Goal: Information Seeking & Learning: Check status

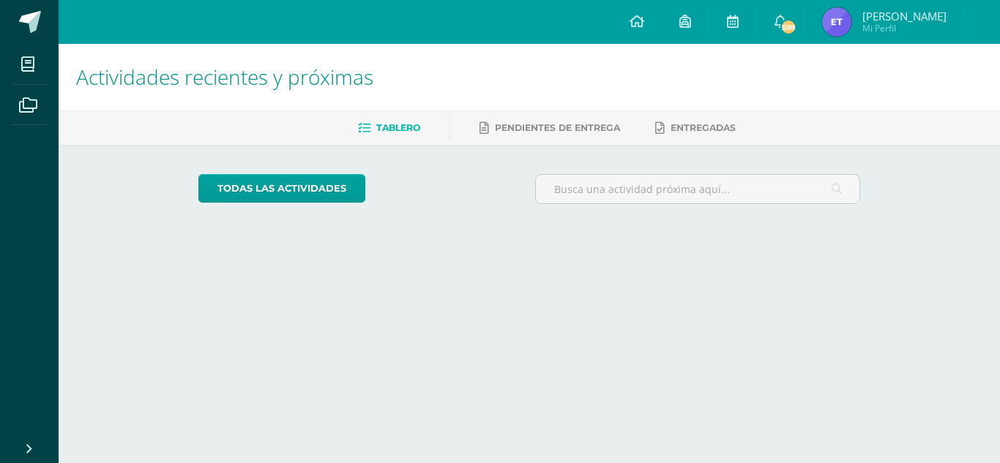
click at [868, 22] on span "Edna Estefany Mi Perfil" at bounding box center [884, 21] width 130 height 29
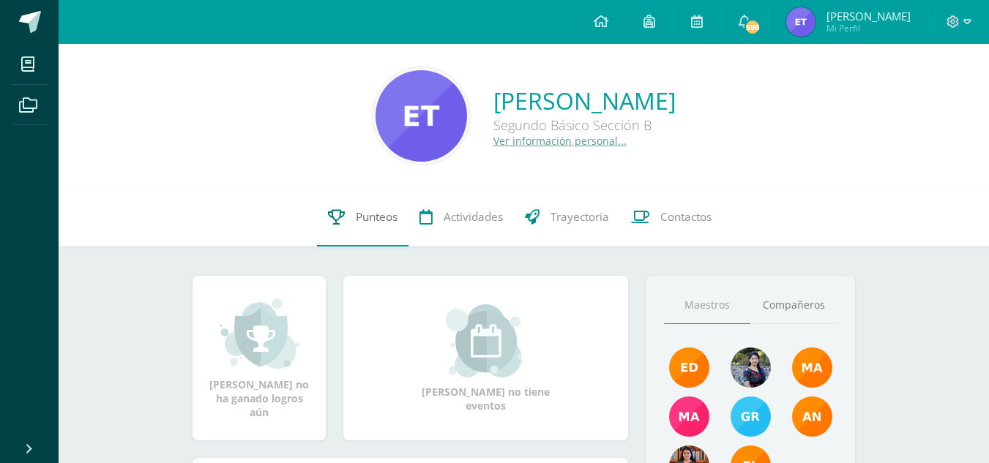
click at [357, 215] on span "Punteos" at bounding box center [377, 216] width 42 height 15
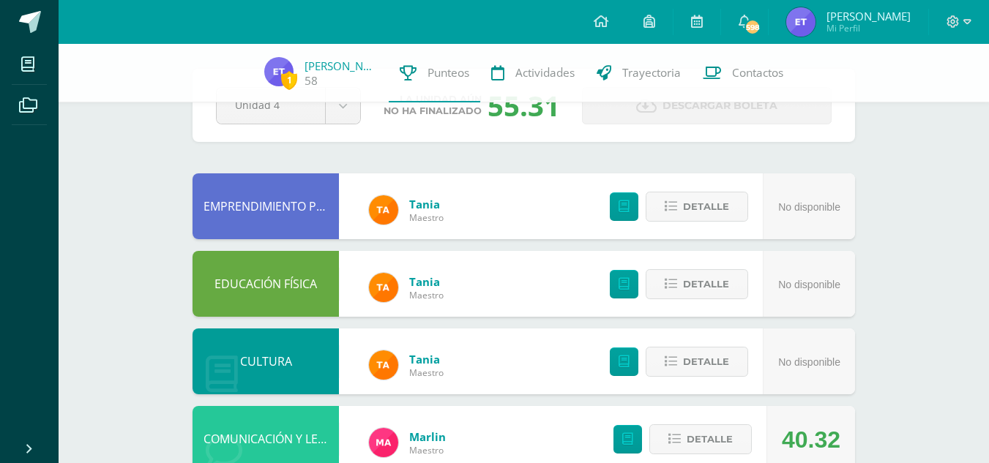
scroll to position [793, 0]
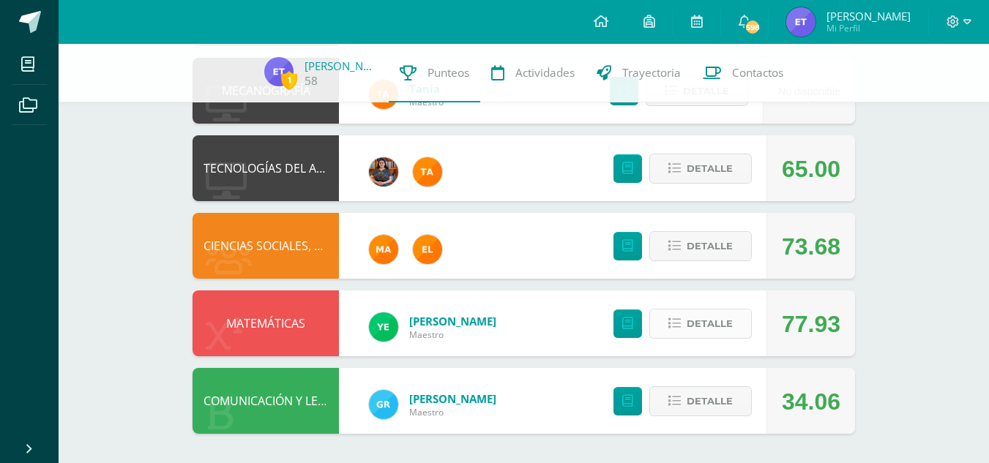
click at [741, 316] on button "Detalle" at bounding box center [700, 324] width 102 height 30
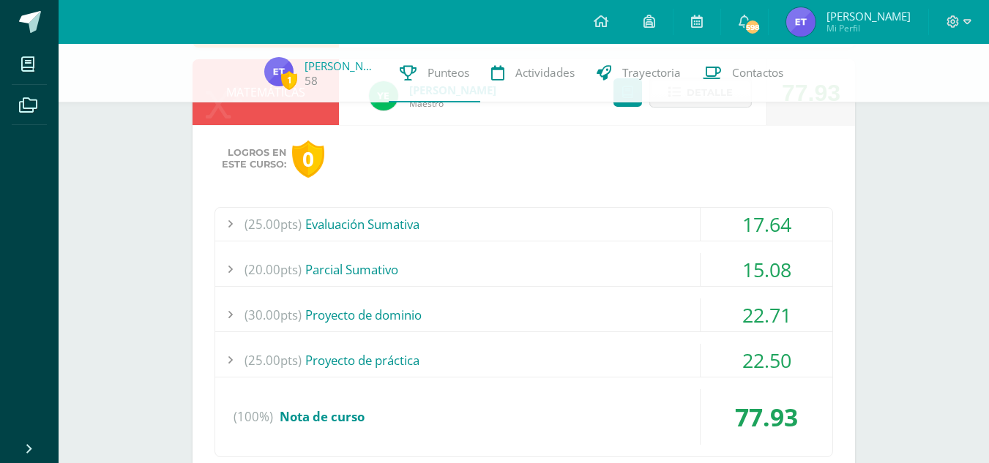
scroll to position [1024, 0]
click at [541, 224] on div "(25.00pts) Evaluación Sumativa" at bounding box center [523, 225] width 617 height 33
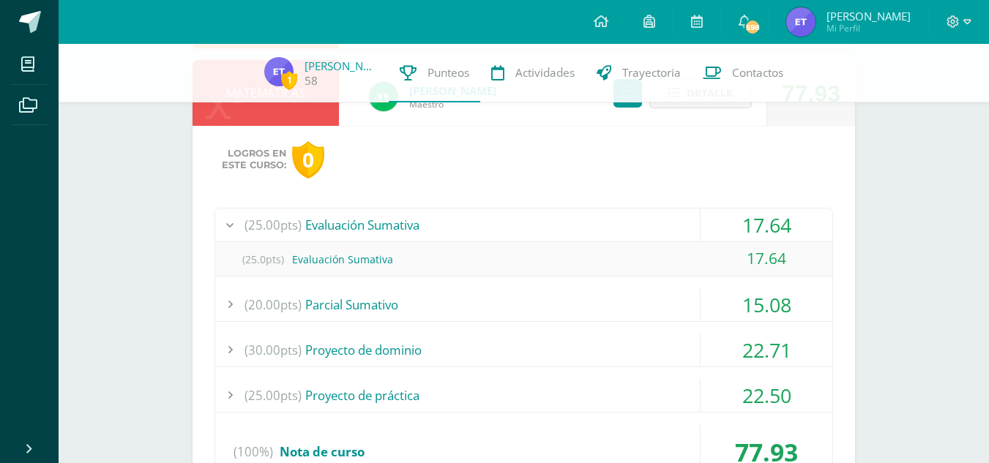
click at [541, 224] on div "(25.00pts) Evaluación Sumativa" at bounding box center [523, 225] width 617 height 33
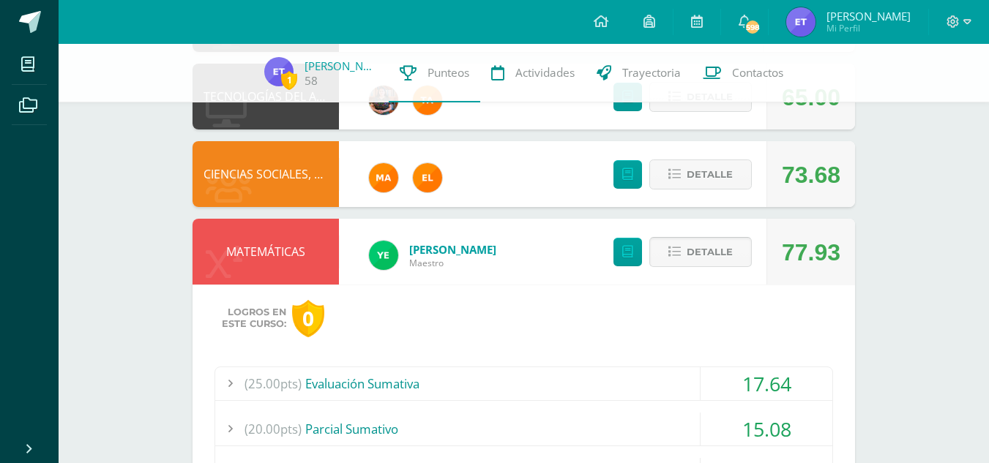
click at [725, 242] on span "Detalle" at bounding box center [710, 252] width 46 height 27
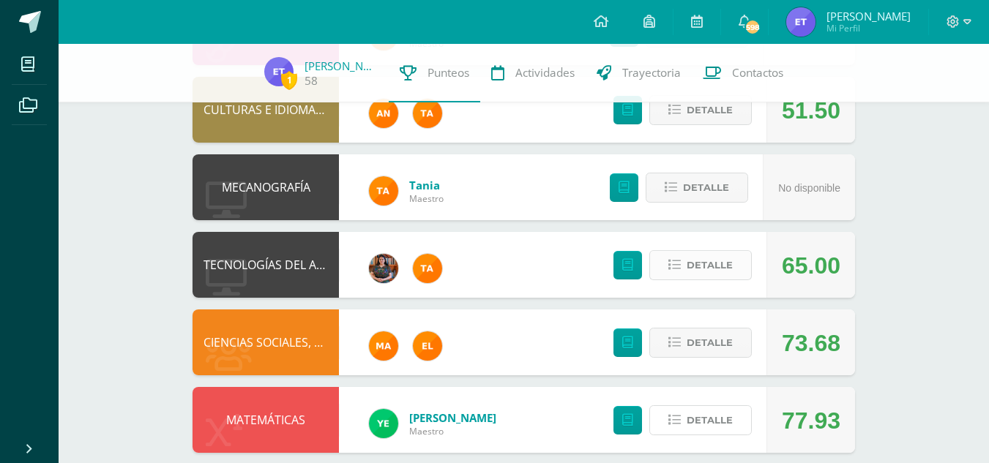
scroll to position [793, 0]
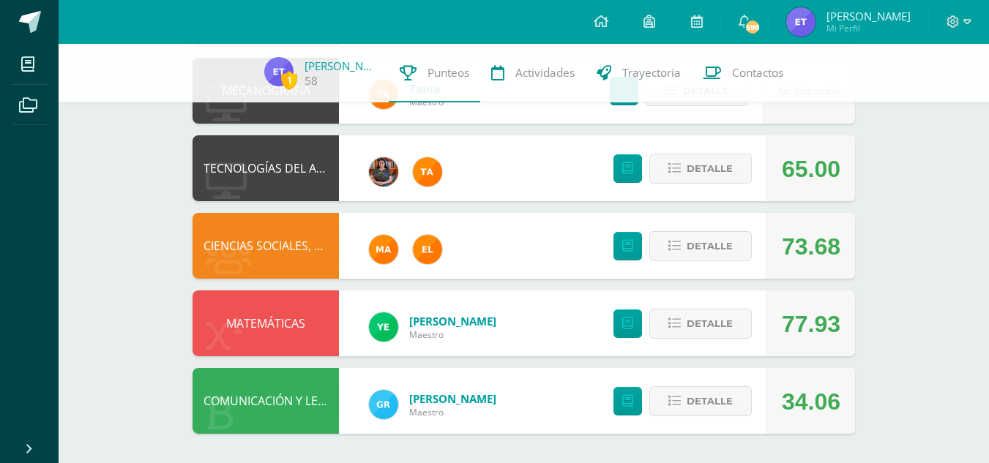
click at [704, 426] on div "Detalle" at bounding box center [678, 401] width 175 height 66
click at [697, 402] on span "Detalle" at bounding box center [710, 401] width 46 height 27
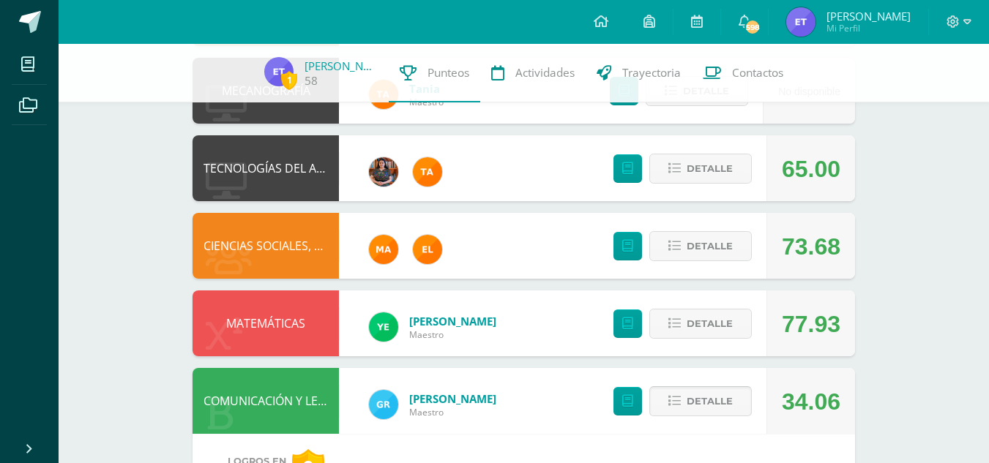
scroll to position [1111, 0]
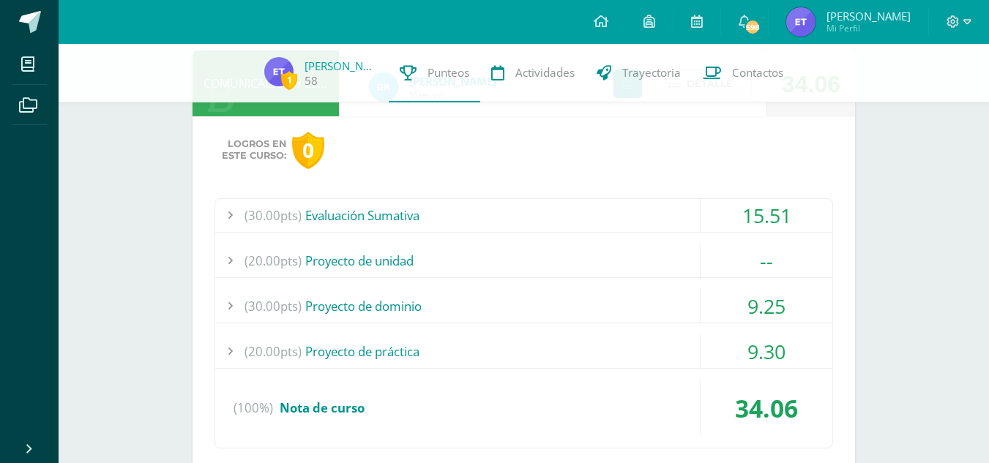
click at [498, 257] on div "(20.00pts) Proyecto de unidad" at bounding box center [523, 260] width 617 height 33
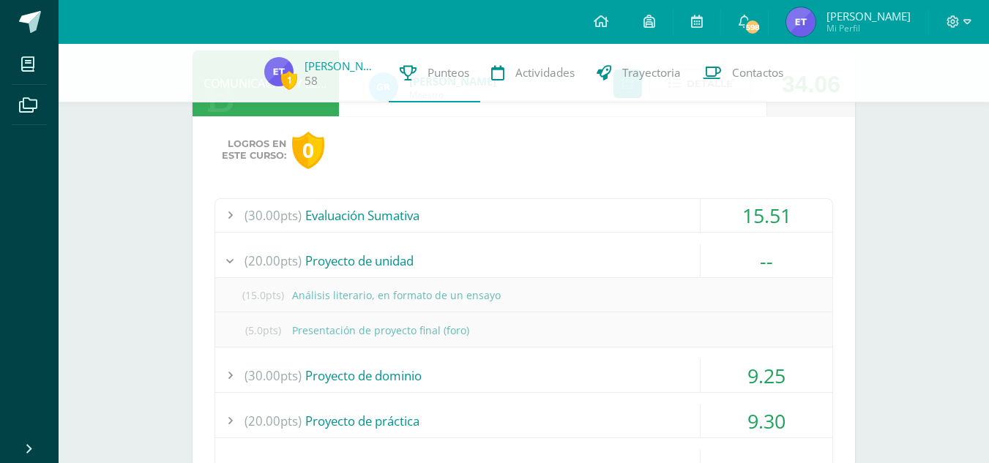
scroll to position [1112, 0]
click at [591, 264] on div "(20.00pts) Proyecto de unidad" at bounding box center [523, 260] width 617 height 33
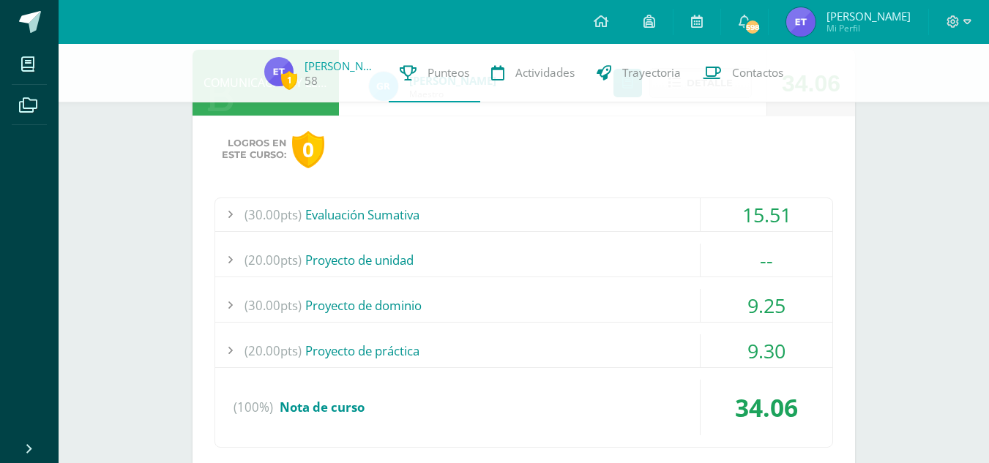
click at [521, 219] on div "(30.00pts) Evaluación Sumativa" at bounding box center [523, 214] width 617 height 33
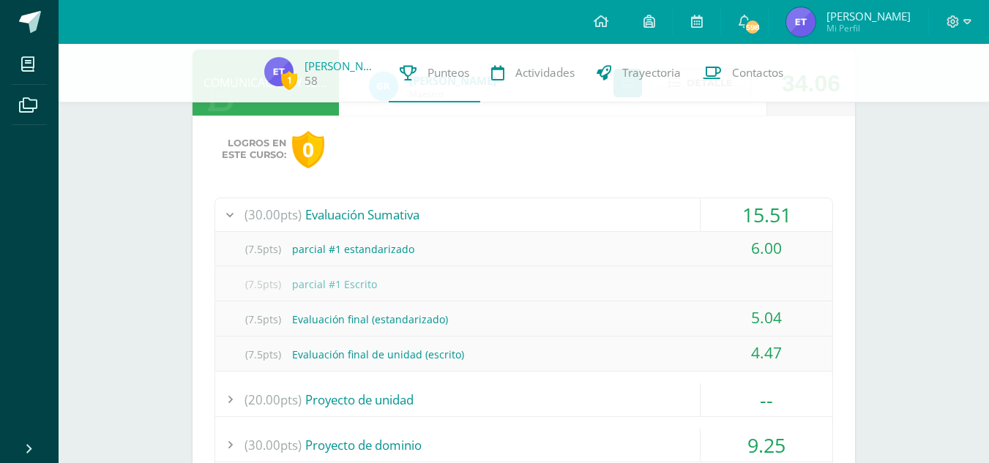
click at [540, 205] on div "(30.00pts) Evaluación Sumativa" at bounding box center [523, 214] width 617 height 33
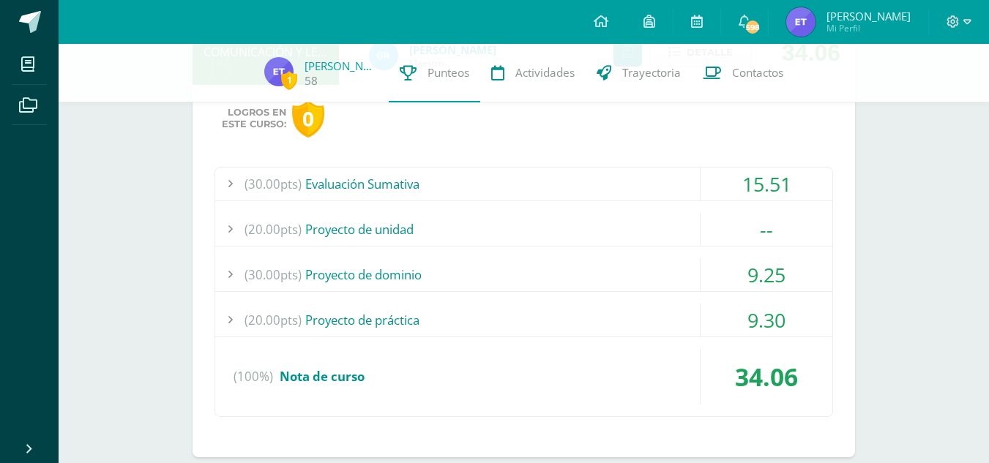
scroll to position [1145, 0]
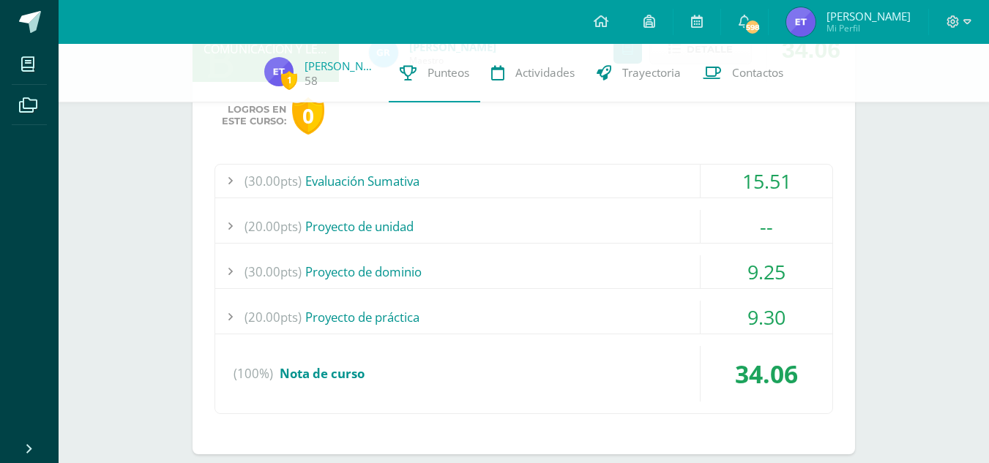
click at [552, 258] on div "(30.00pts) Proyecto de dominio" at bounding box center [523, 271] width 617 height 33
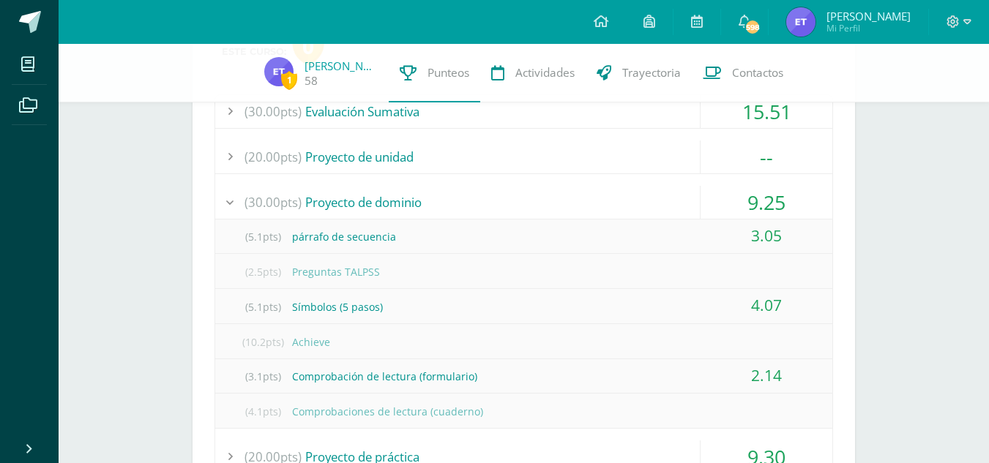
scroll to position [1255, 0]
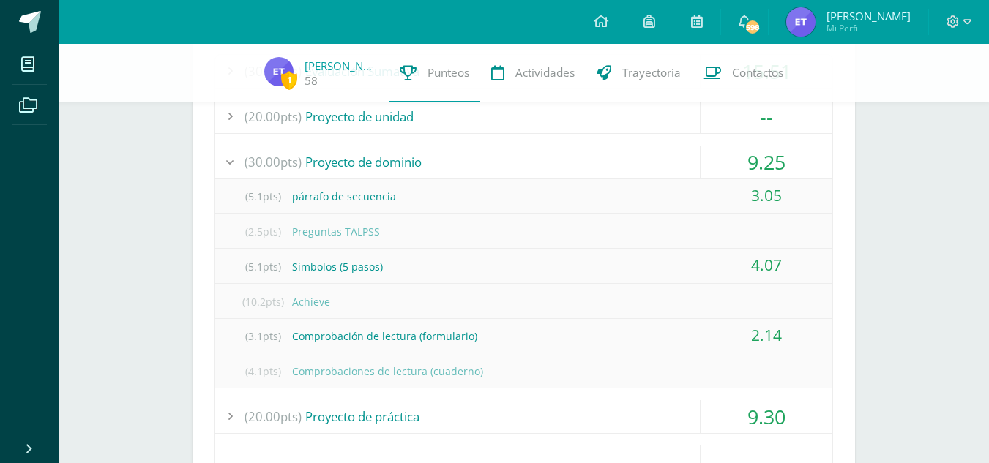
click at [512, 120] on div "(20.00pts) Proyecto de unidad" at bounding box center [523, 116] width 617 height 33
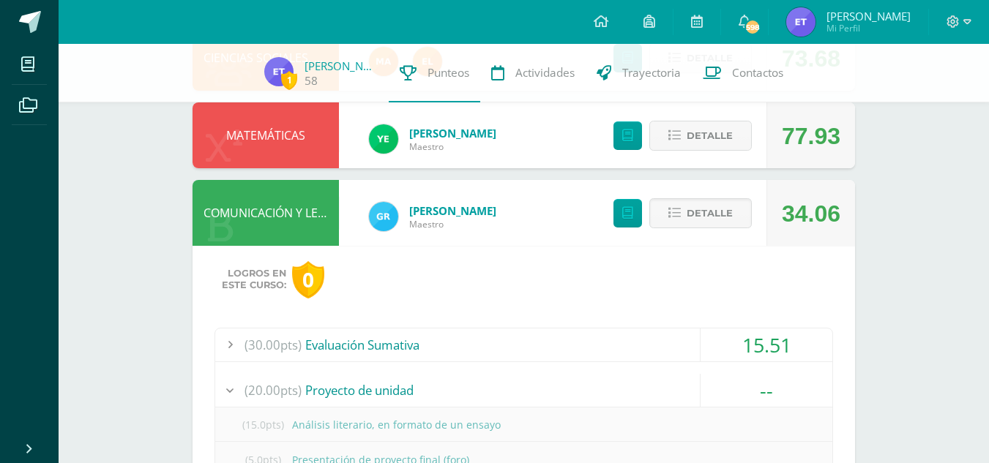
scroll to position [981, 0]
click at [721, 220] on span "Detalle" at bounding box center [710, 214] width 46 height 27
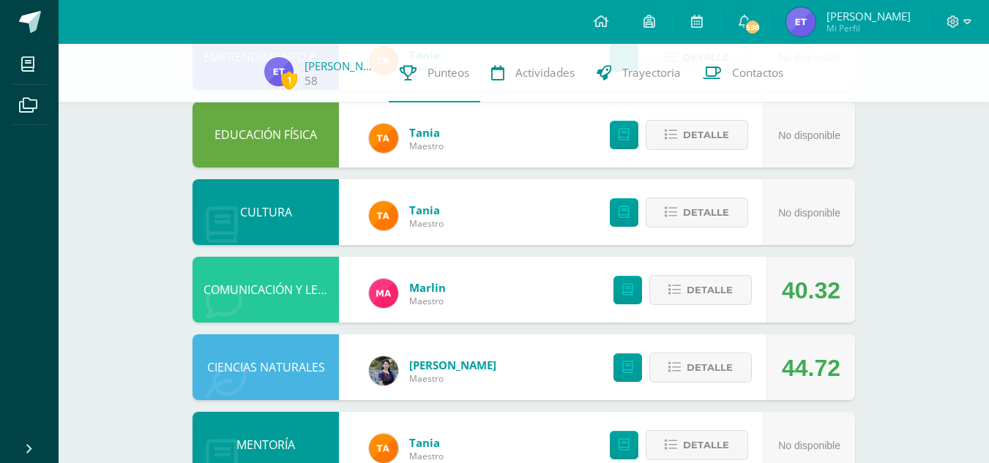
scroll to position [293, 0]
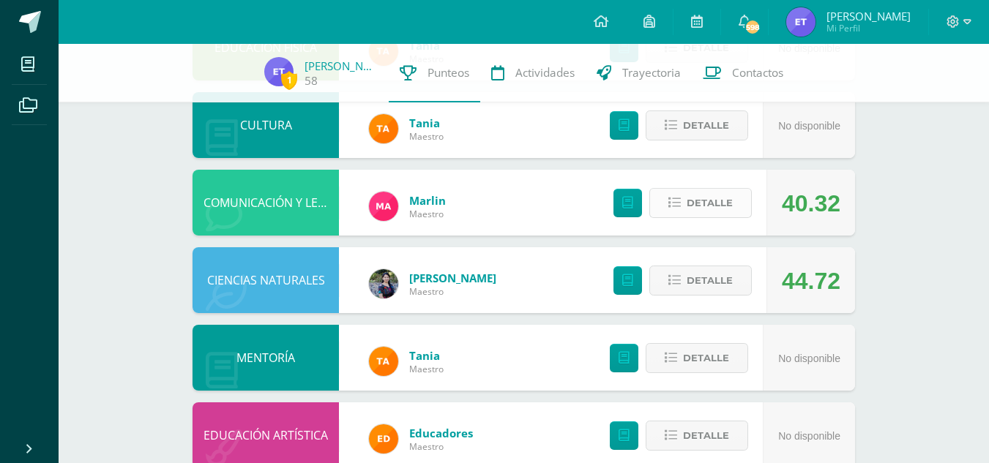
drag, startPoint x: 725, startPoint y: 186, endPoint x: 736, endPoint y: 202, distance: 19.9
click at [736, 202] on button "Detalle" at bounding box center [700, 203] width 102 height 30
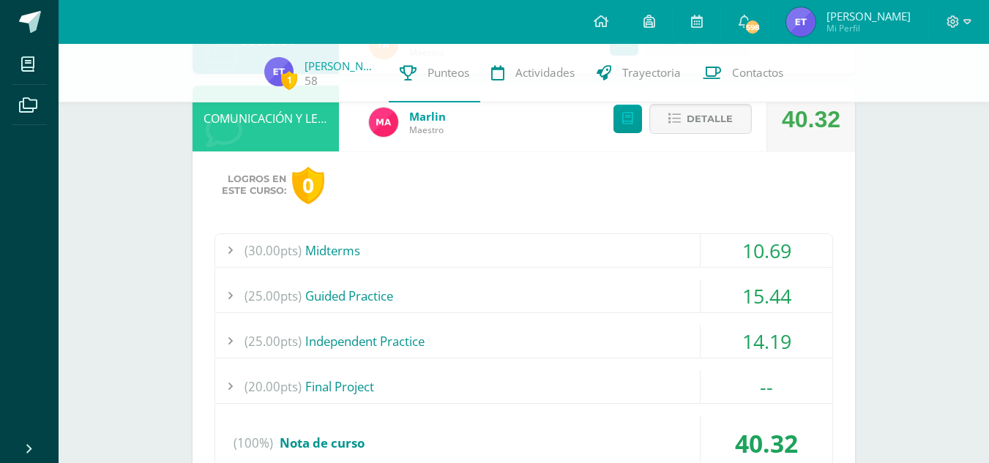
click at [769, 307] on div "15.44" at bounding box center [766, 296] width 132 height 33
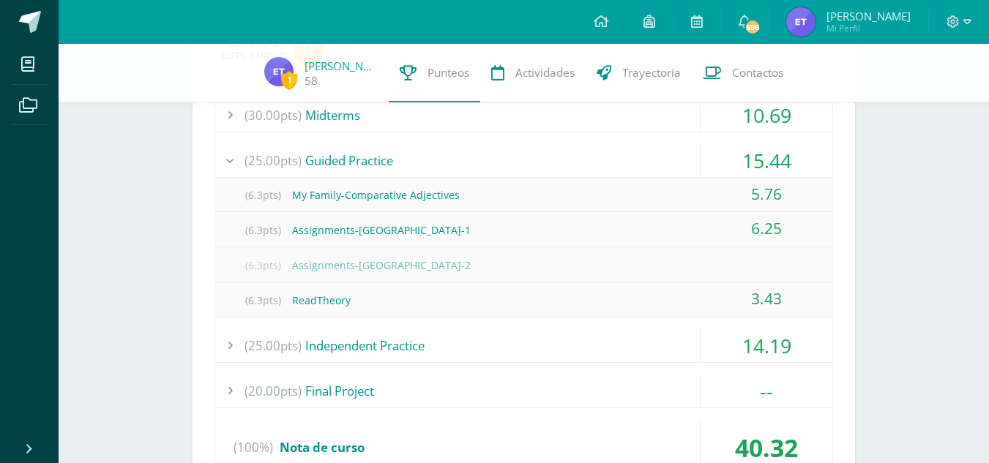
scroll to position [422, 0]
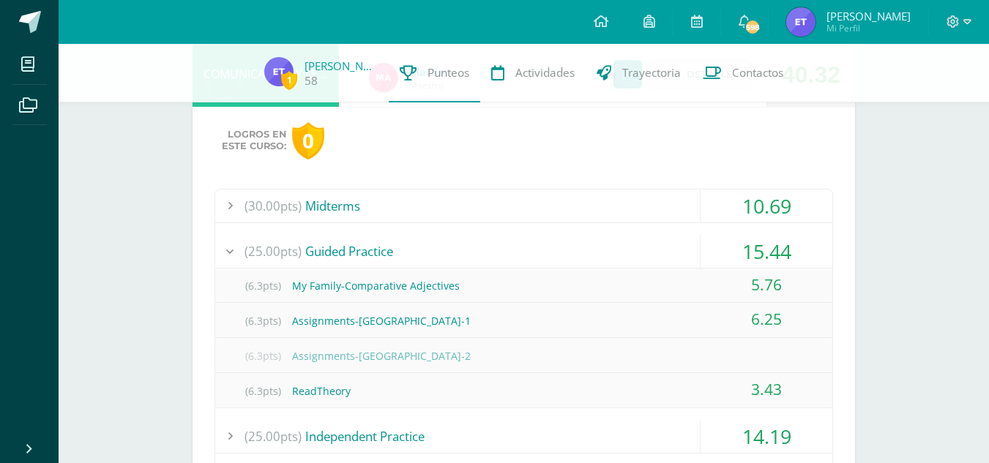
click at [658, 208] on div "(30.00pts) Midterms" at bounding box center [523, 206] width 617 height 33
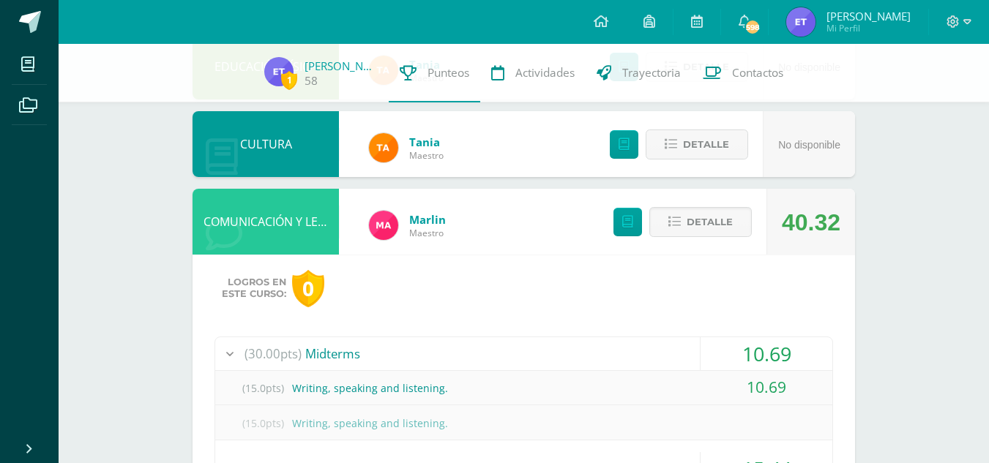
scroll to position [272, 0]
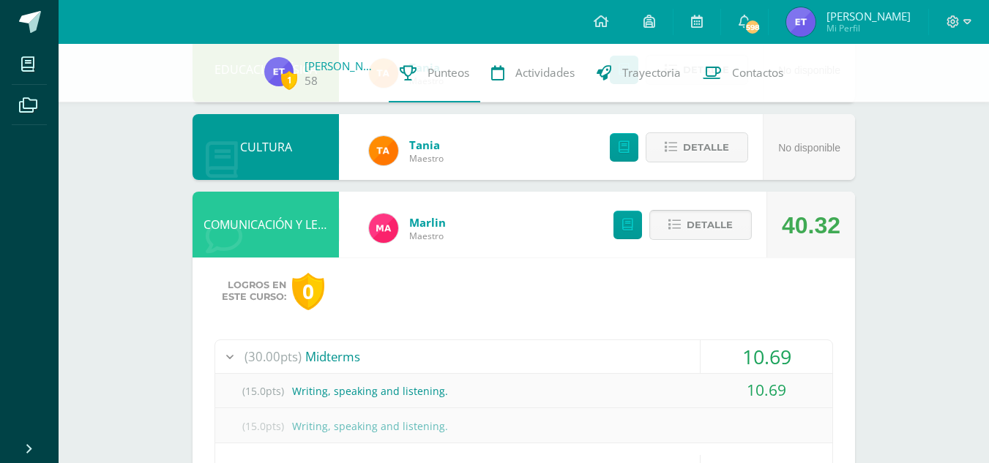
click at [718, 221] on span "Detalle" at bounding box center [710, 225] width 46 height 27
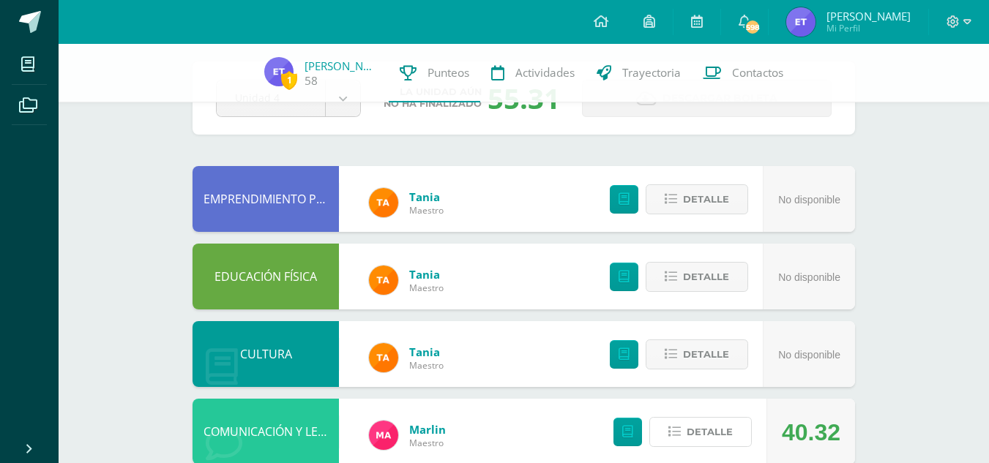
scroll to position [0, 0]
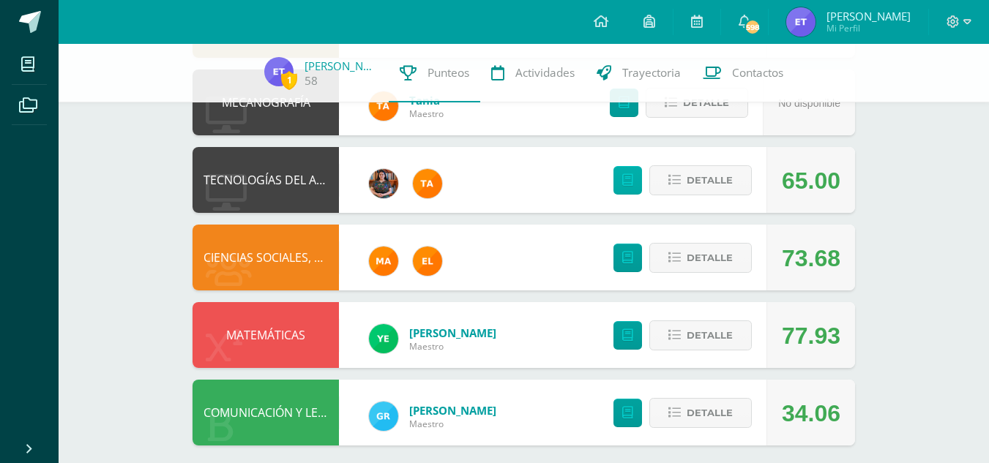
scroll to position [793, 0]
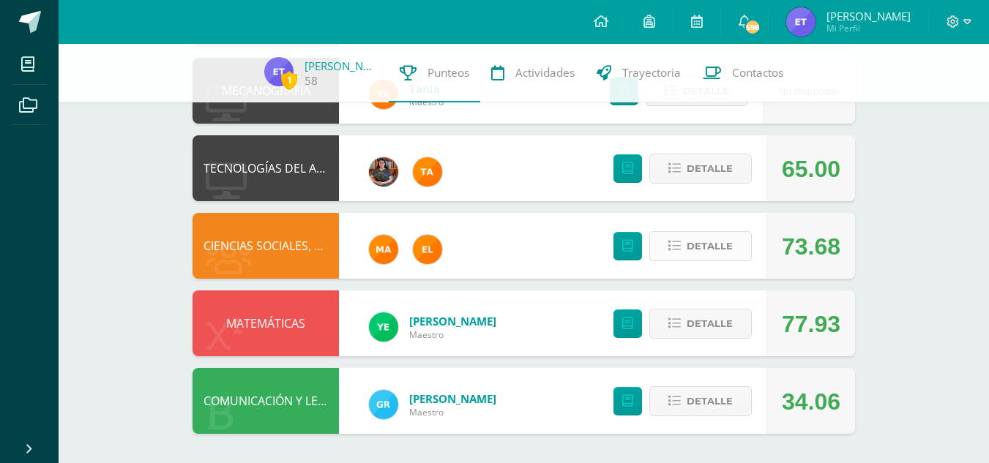
click at [721, 247] on span "Detalle" at bounding box center [710, 246] width 46 height 27
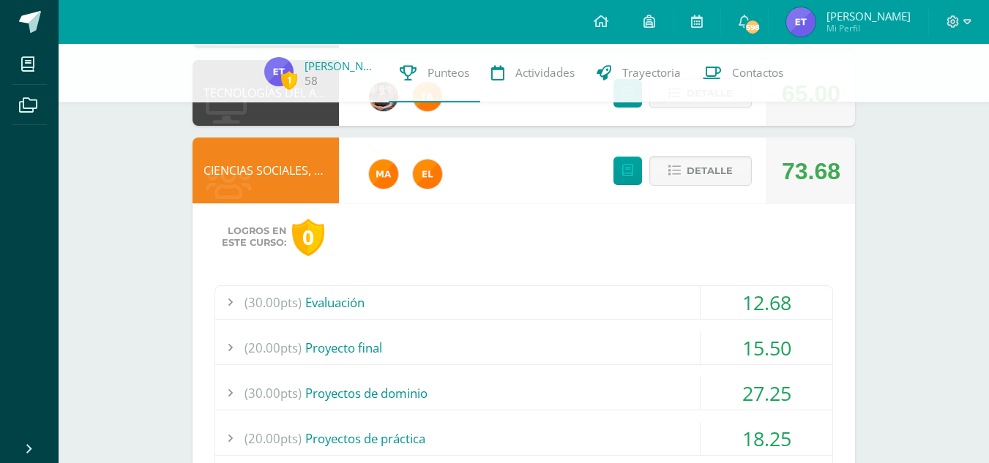
scroll to position [971, 0]
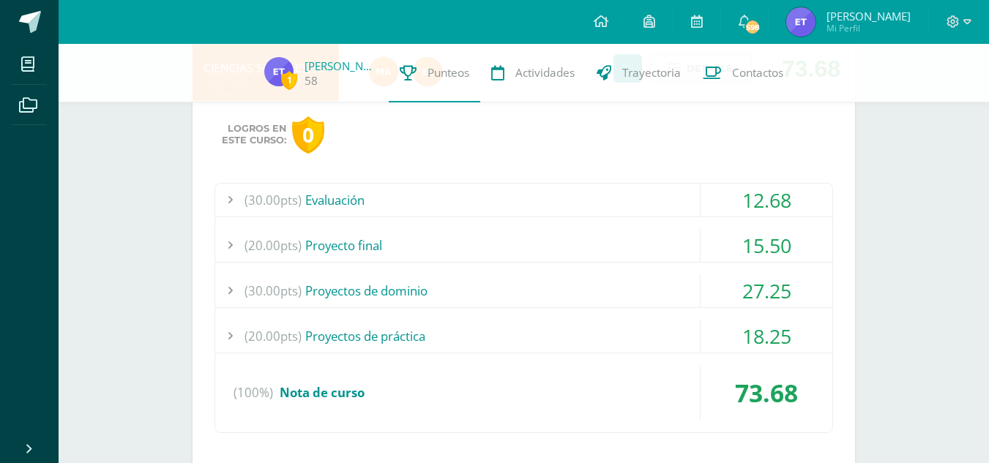
click at [588, 199] on div "(30.00pts) Evaluación" at bounding box center [523, 200] width 617 height 33
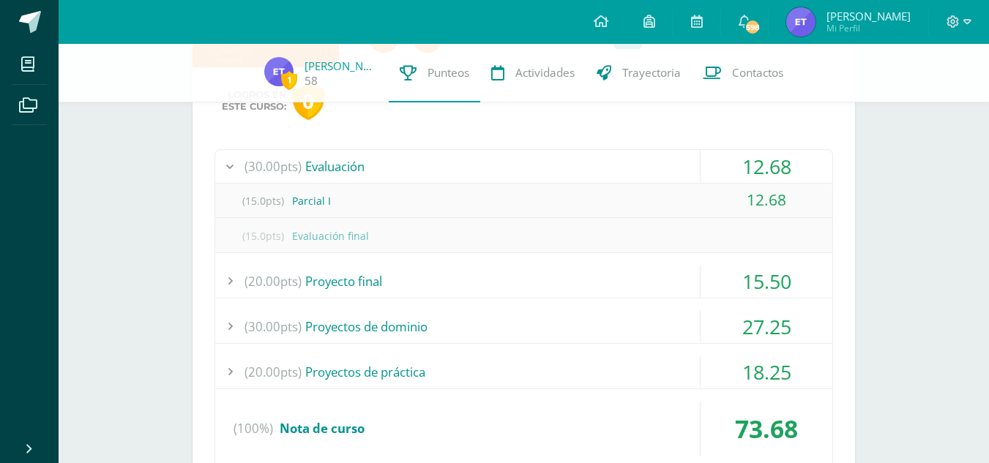
scroll to position [1006, 0]
click at [583, 172] on div "(30.00pts) Evaluación" at bounding box center [523, 165] width 617 height 33
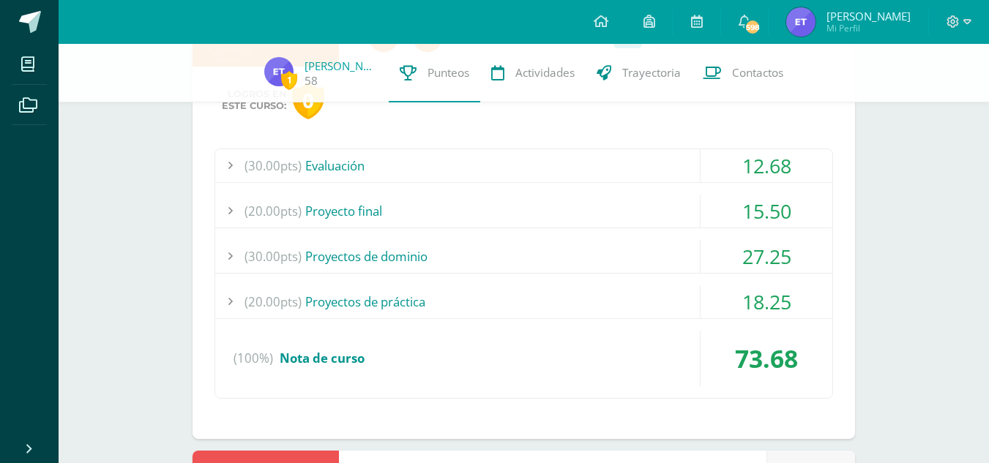
click at [592, 206] on div "(20.00pts) Proyecto final" at bounding box center [523, 211] width 617 height 33
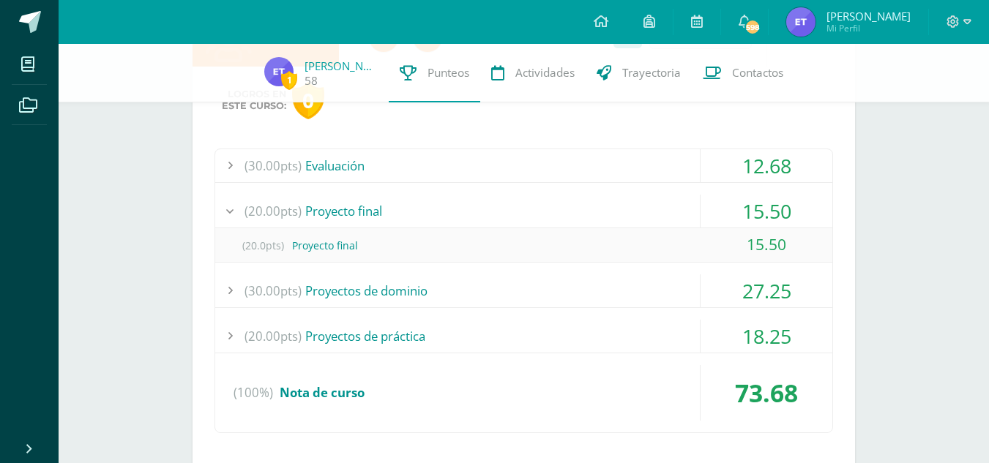
click at [592, 206] on div "(20.00pts) Proyecto final" at bounding box center [523, 211] width 617 height 33
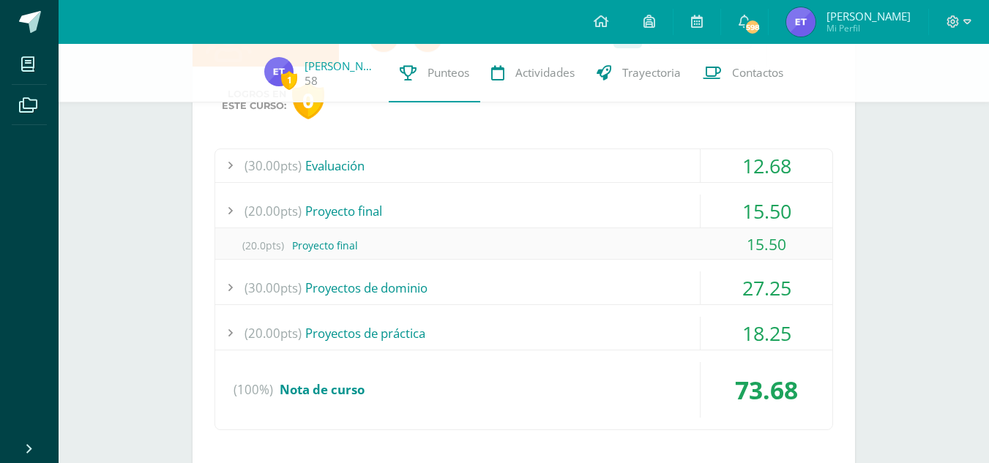
click at [592, 206] on div "(20.00pts) Proyecto final" at bounding box center [523, 211] width 617 height 33
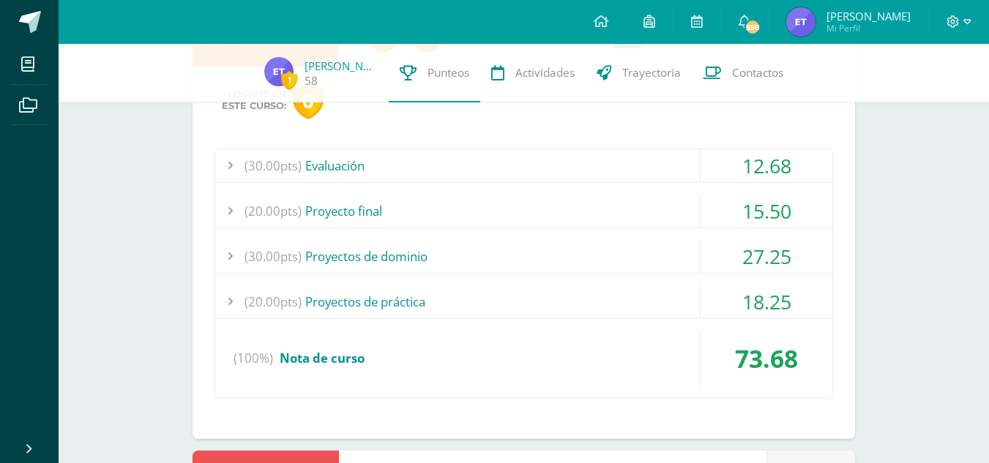
click at [615, 241] on div "(30.00pts) Proyectos de dominio" at bounding box center [523, 256] width 617 height 33
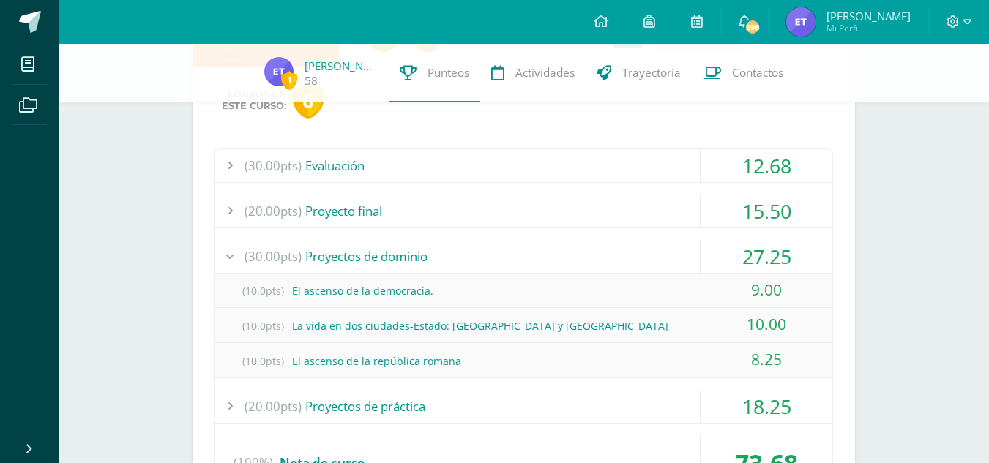
click at [640, 257] on div "(30.00pts) Proyectos de dominio" at bounding box center [523, 256] width 617 height 33
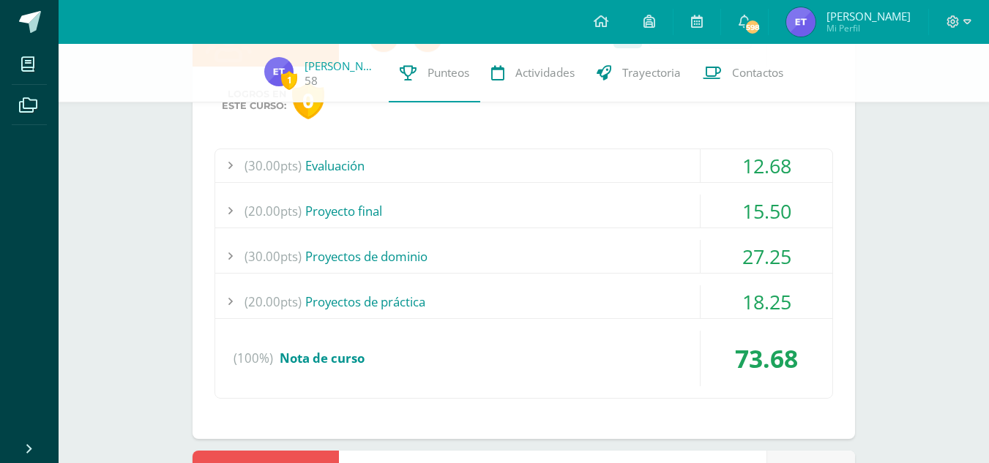
click at [651, 299] on div "(20.00pts) Proyectos de práctica" at bounding box center [523, 301] width 617 height 33
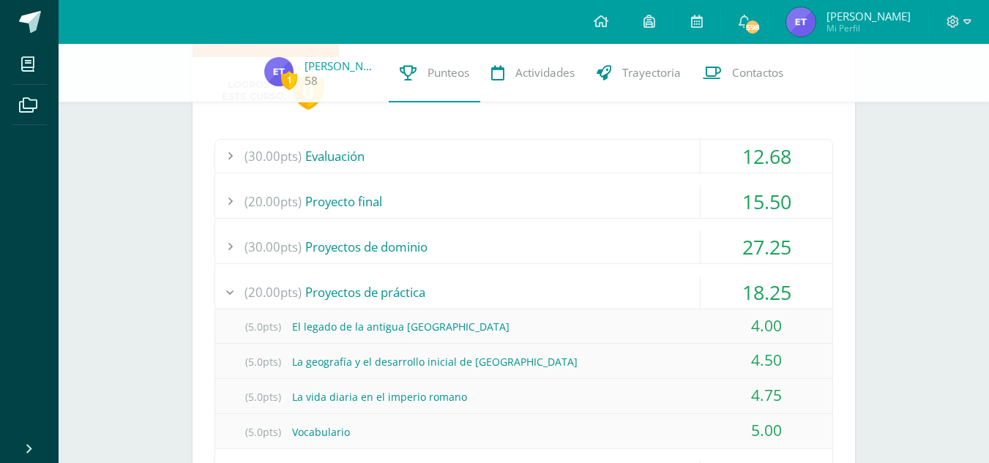
click at [621, 295] on div "(20.00pts) Proyectos de práctica" at bounding box center [523, 292] width 617 height 33
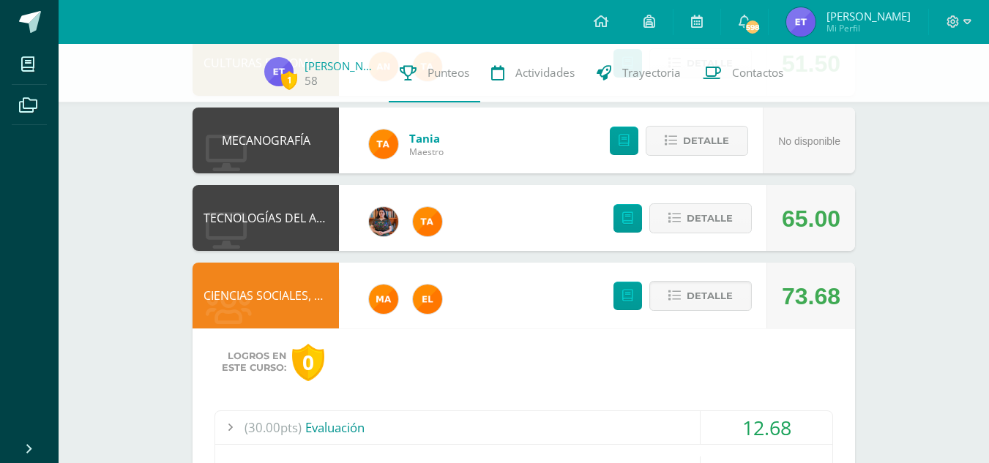
scroll to position [743, 0]
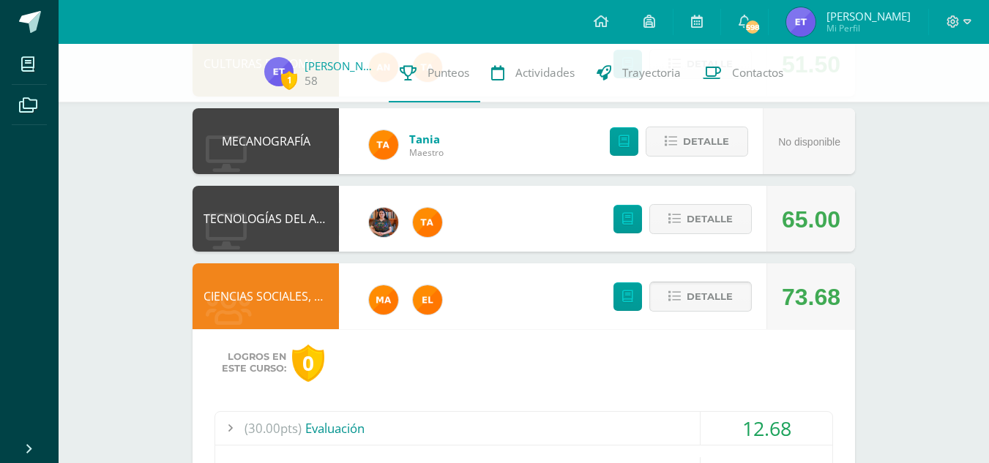
click at [733, 296] on button "Detalle" at bounding box center [700, 297] width 102 height 30
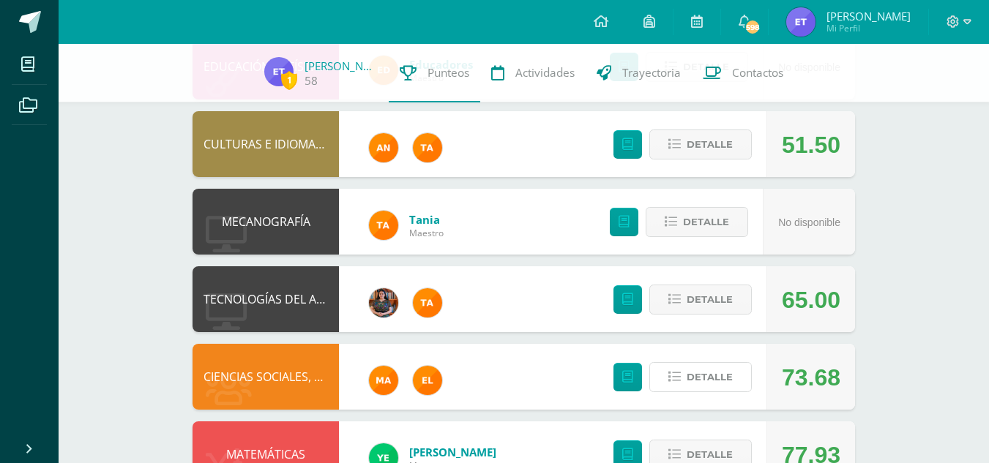
scroll to position [662, 0]
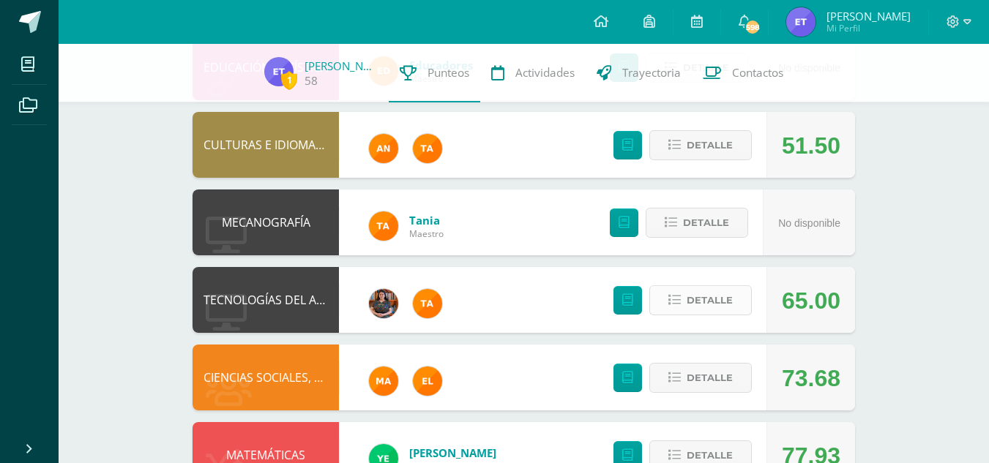
click at [739, 313] on button "Detalle" at bounding box center [700, 300] width 102 height 30
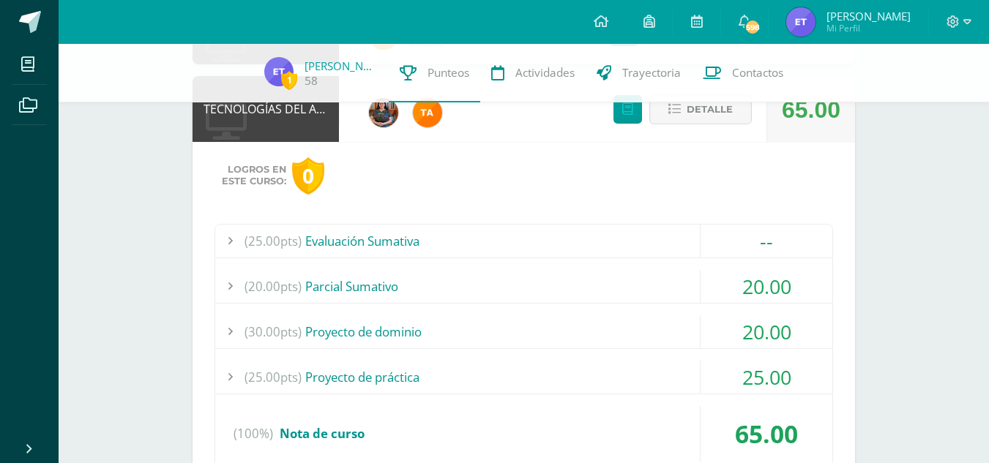
scroll to position [853, 0]
click at [547, 276] on div "(20.00pts) Parcial Sumativo" at bounding box center [523, 285] width 617 height 33
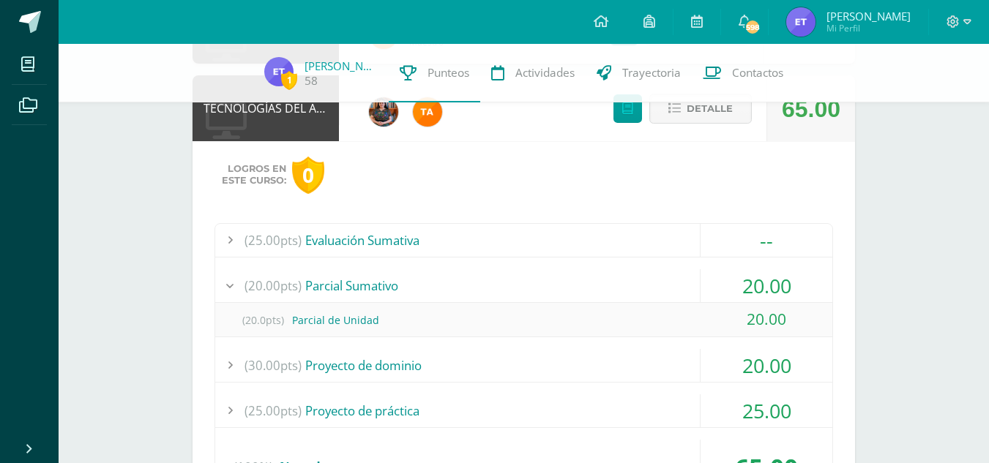
click at [550, 278] on div "(20.00pts) Parcial Sumativo" at bounding box center [523, 285] width 617 height 33
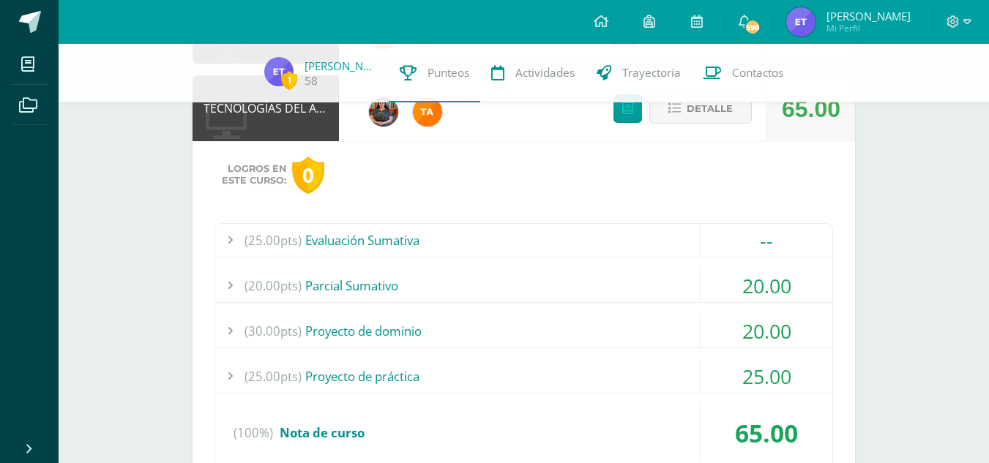
click at [536, 289] on div "(20.00pts) Parcial Sumativo" at bounding box center [523, 285] width 617 height 33
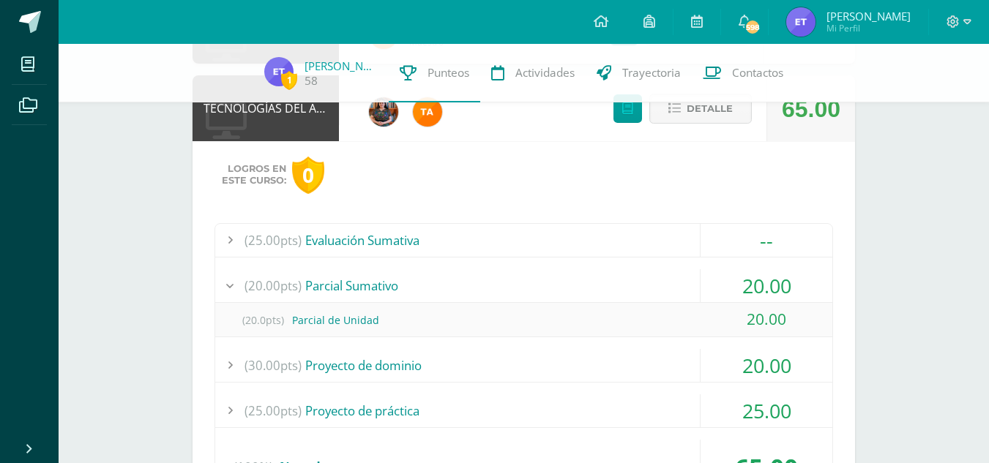
click at [552, 288] on div "(20.00pts) Parcial Sumativo" at bounding box center [523, 285] width 617 height 33
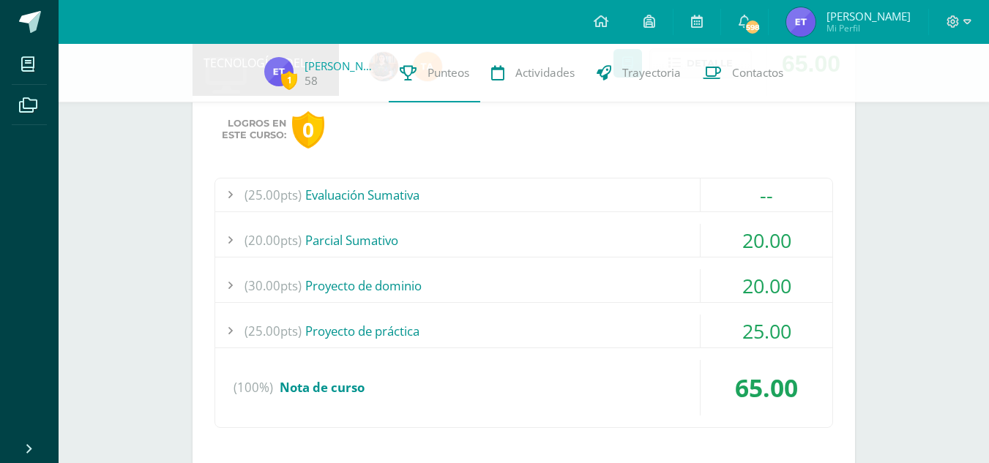
scroll to position [899, 0]
drag, startPoint x: 514, startPoint y: 289, endPoint x: 449, endPoint y: 286, distance: 64.5
click at [449, 286] on div "(30.00pts) Proyecto de dominio" at bounding box center [523, 285] width 617 height 33
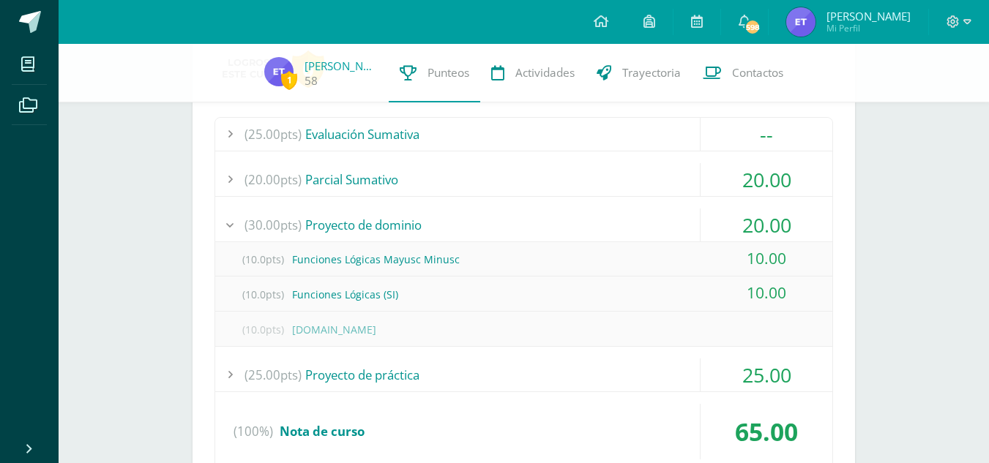
scroll to position [962, 0]
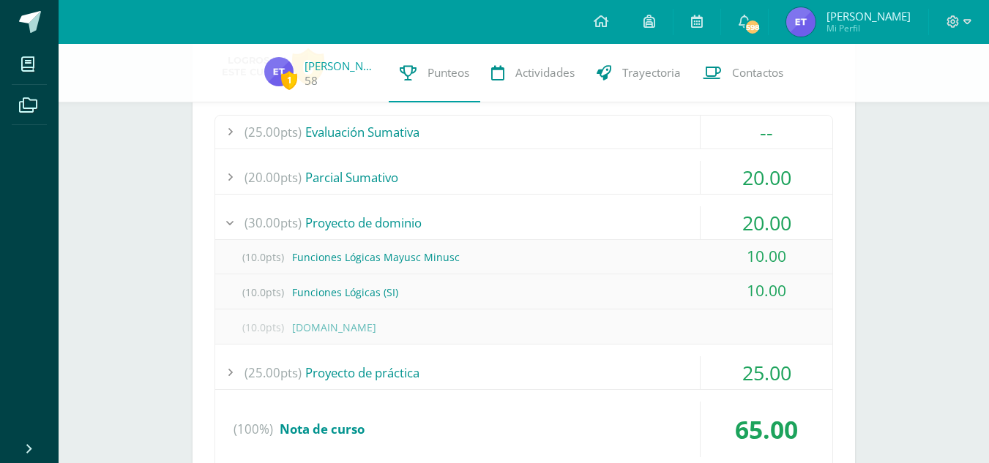
click at [440, 224] on div "(30.00pts) Proyecto de dominio" at bounding box center [523, 222] width 617 height 33
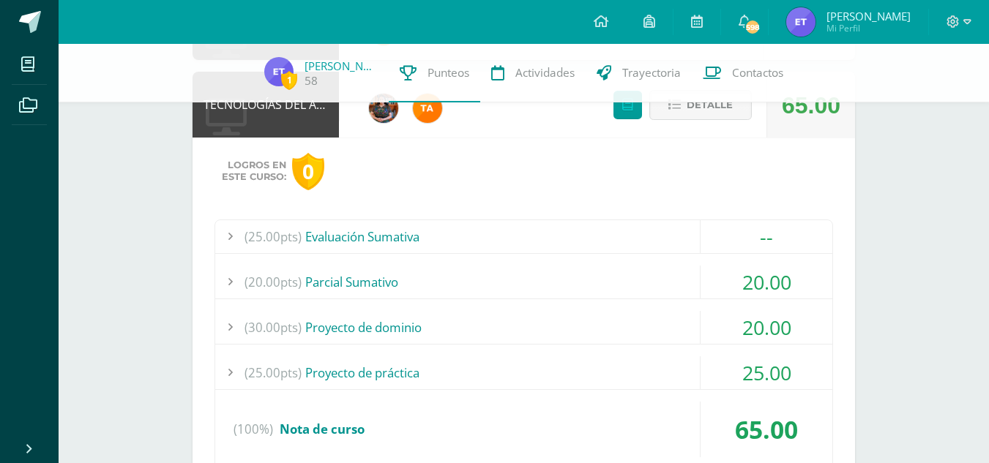
scroll to position [856, 0]
click at [550, 291] on div "(20.00pts) Parcial Sumativo" at bounding box center [523, 282] width 617 height 33
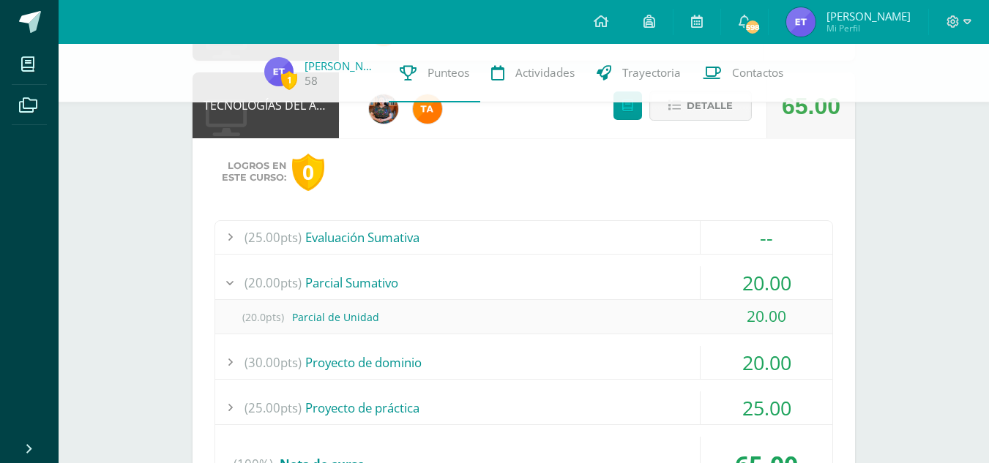
click at [558, 278] on div "(20.00pts) Parcial Sumativo" at bounding box center [523, 282] width 617 height 33
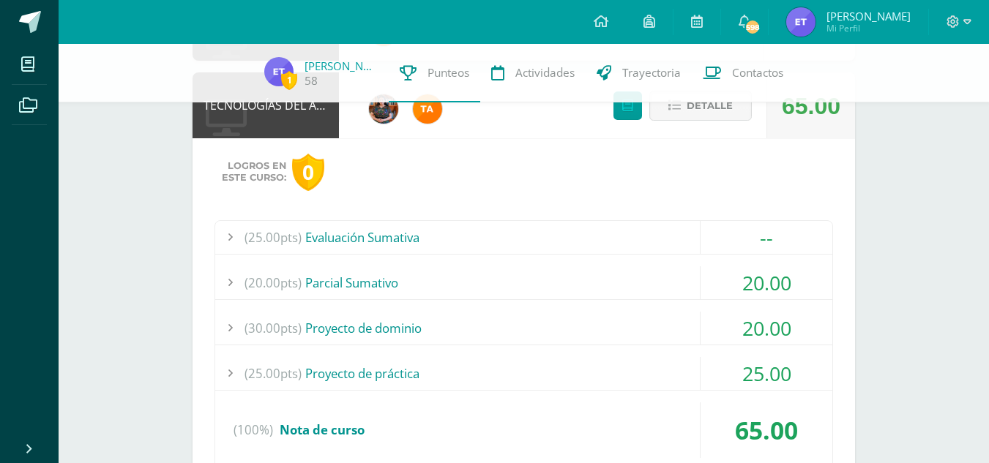
click at [446, 331] on div "(30.00pts) Proyecto de dominio" at bounding box center [523, 328] width 617 height 33
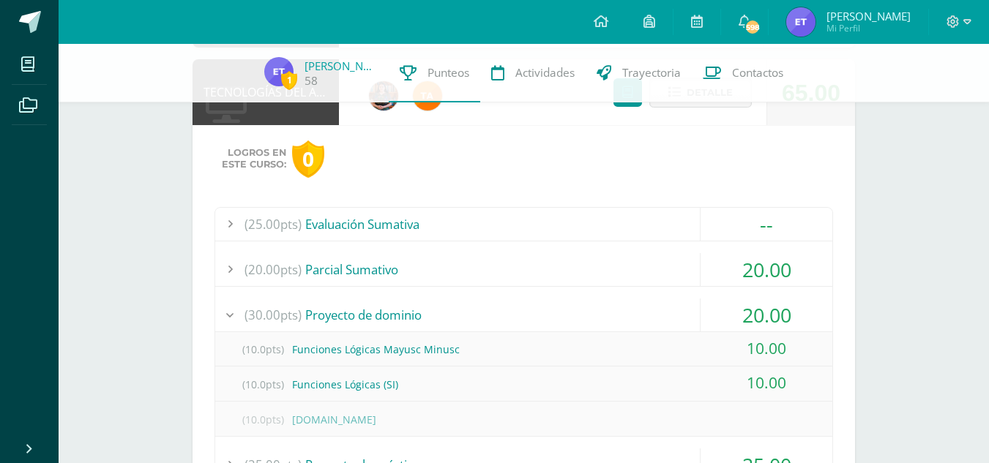
scroll to position [871, 0]
click at [509, 265] on div "(20.00pts) Parcial Sumativo" at bounding box center [523, 268] width 617 height 33
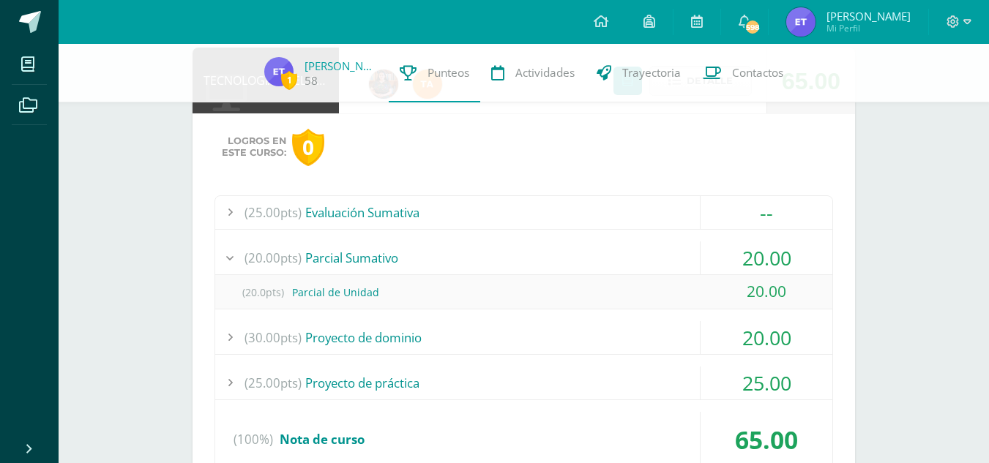
scroll to position [882, 0]
click at [509, 253] on div "(20.00pts) Parcial Sumativo" at bounding box center [523, 257] width 617 height 33
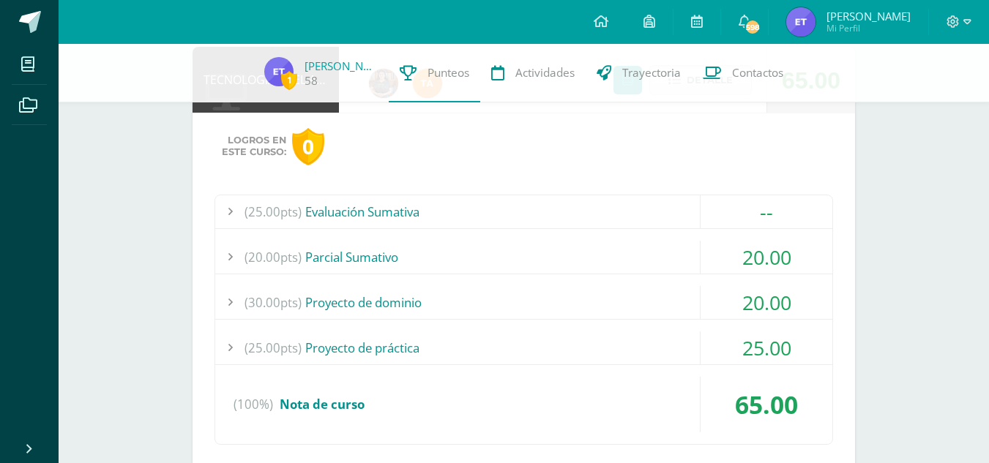
click at [629, 347] on div "(25.00pts) Proyecto de práctica" at bounding box center [523, 348] width 617 height 33
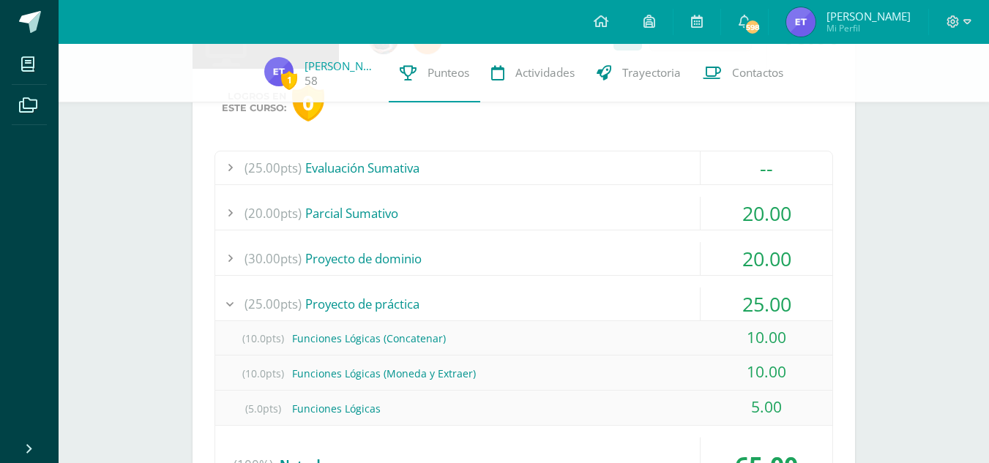
scroll to position [858, 0]
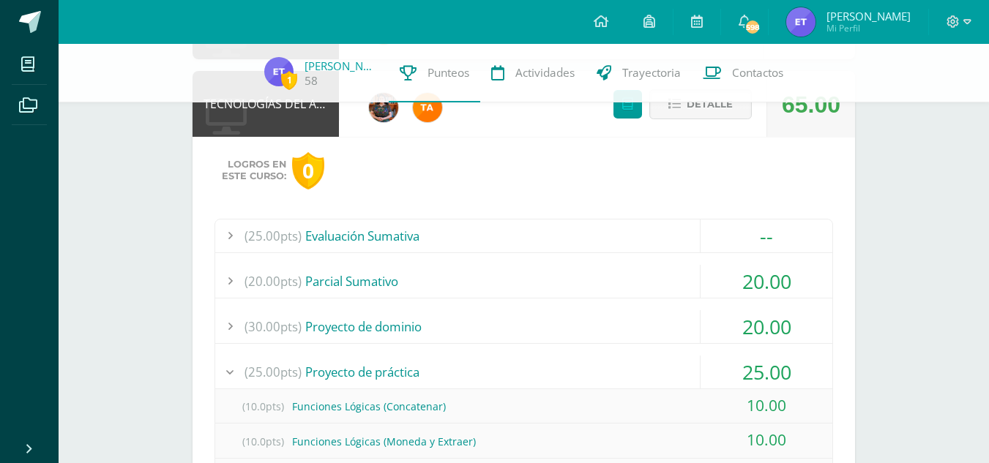
click at [599, 367] on div "(25.00pts) Proyecto de práctica" at bounding box center [523, 372] width 617 height 33
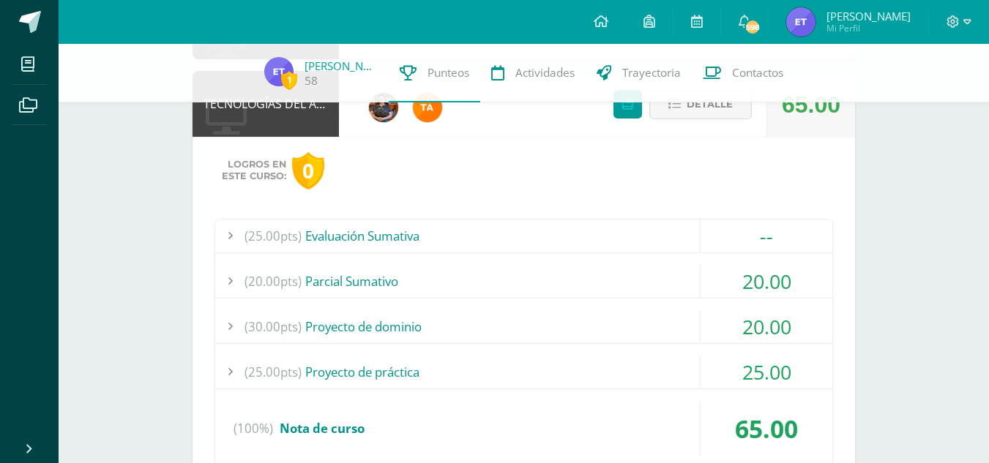
click at [559, 277] on div "(20.00pts) Parcial Sumativo" at bounding box center [523, 281] width 617 height 33
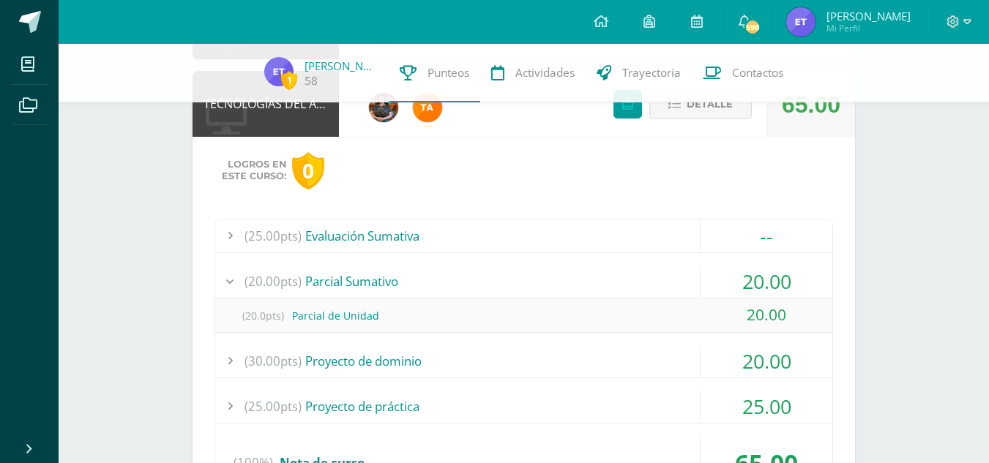
click at [559, 277] on div "(20.00pts) Parcial Sumativo" at bounding box center [523, 281] width 617 height 33
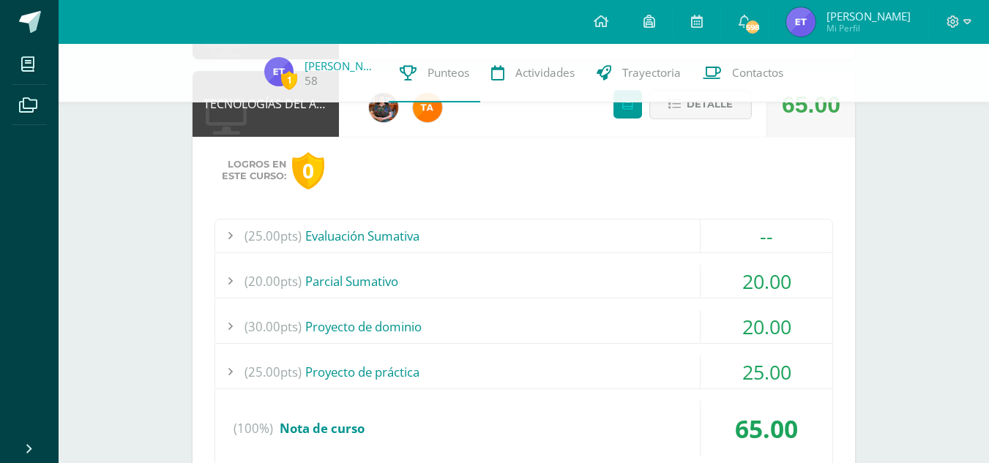
click at [725, 240] on div "--" at bounding box center [766, 236] width 132 height 33
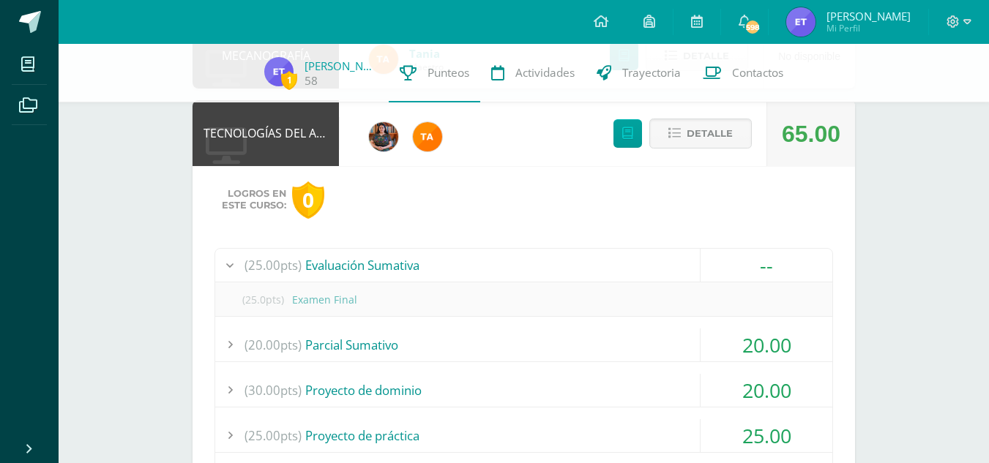
scroll to position [828, 0]
click at [586, 280] on div "(25.00pts) Evaluación Sumativa" at bounding box center [523, 266] width 617 height 33
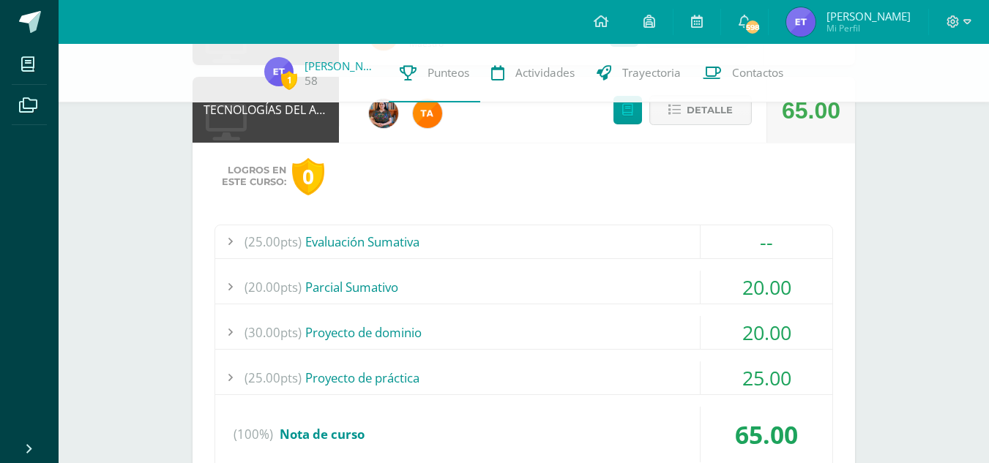
scroll to position [854, 0]
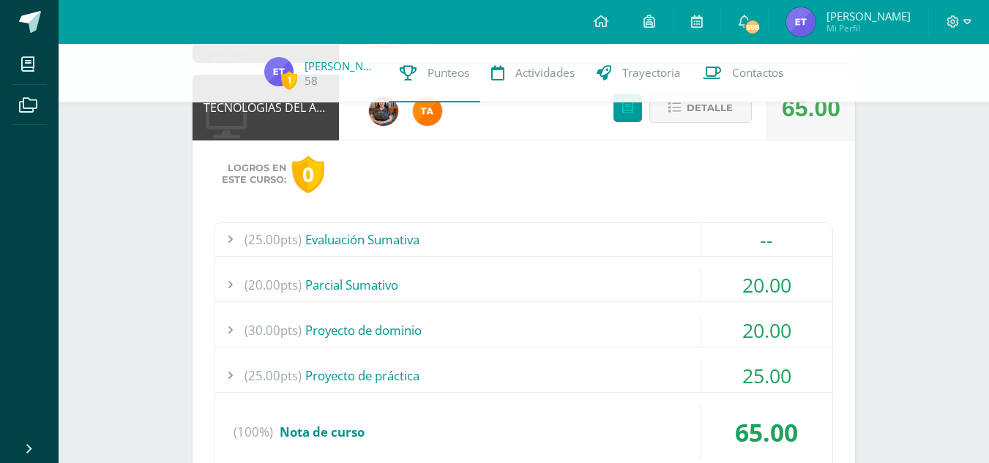
click at [628, 318] on div "(30.00pts) Proyecto de dominio" at bounding box center [523, 330] width 617 height 33
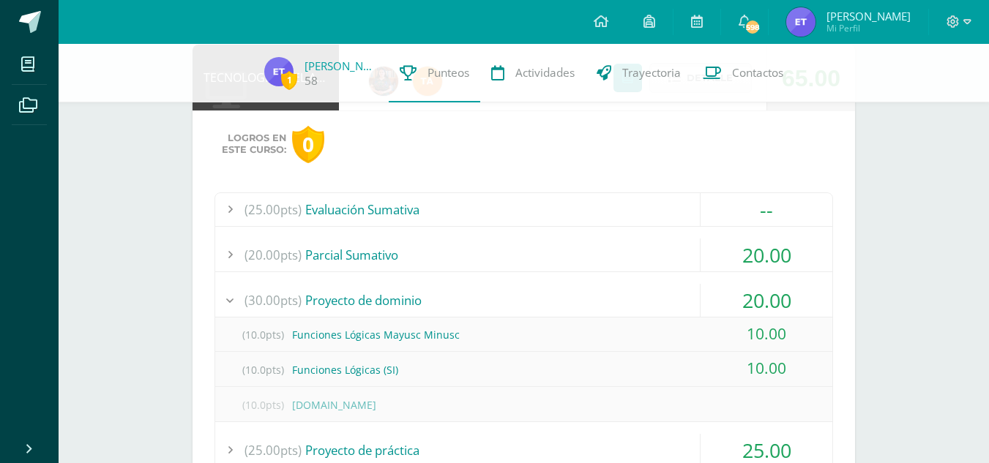
scroll to position [885, 0]
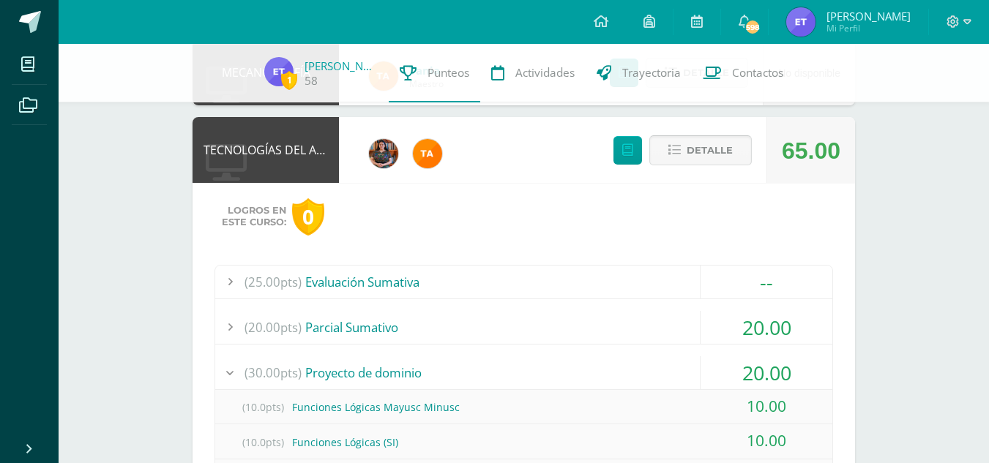
click at [687, 161] on span "Detalle" at bounding box center [710, 150] width 46 height 27
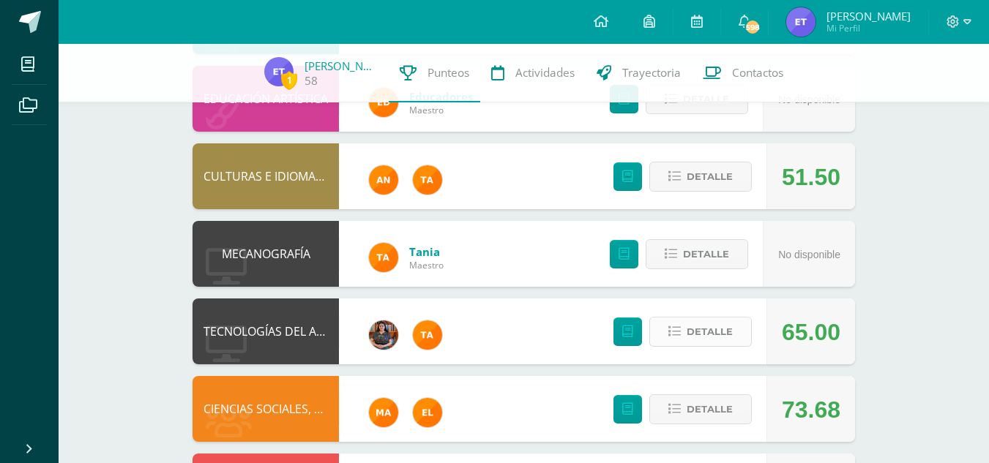
scroll to position [629, 0]
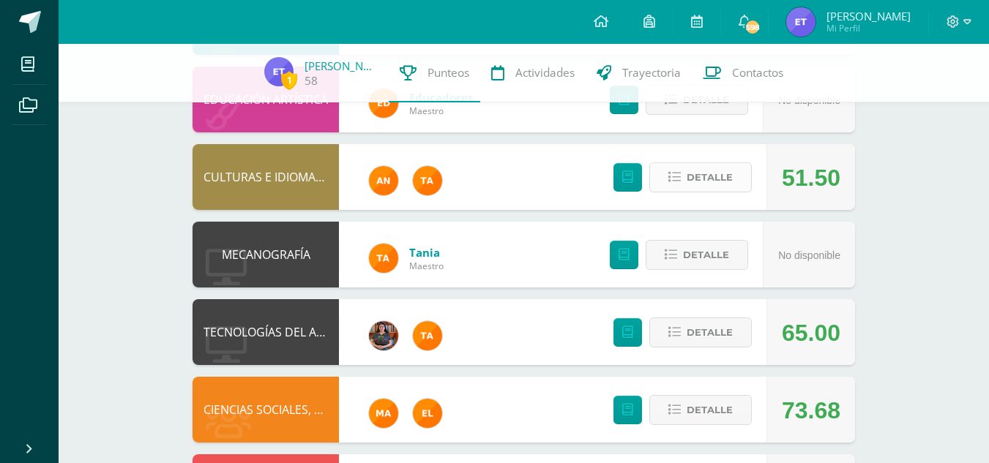
click at [720, 185] on span "Detalle" at bounding box center [710, 177] width 46 height 27
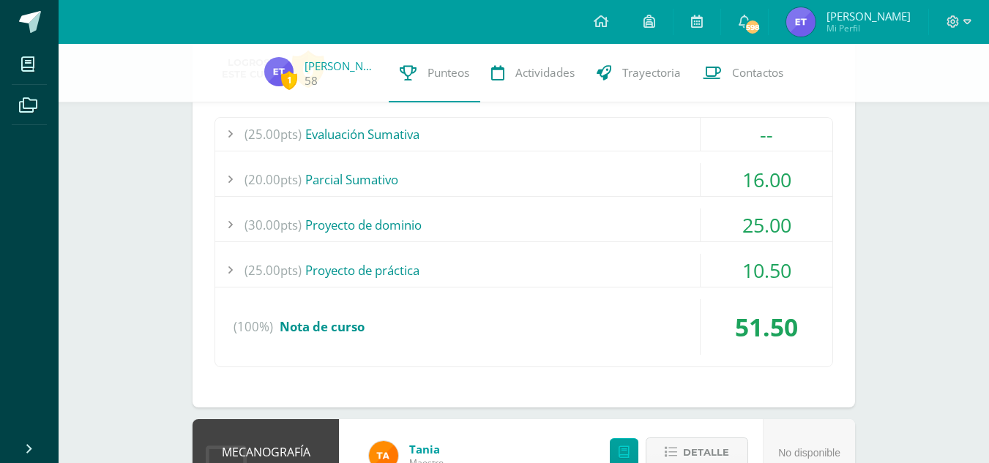
scroll to position [805, 0]
click at [567, 192] on div "(20.00pts) Parcial Sumativo" at bounding box center [523, 178] width 617 height 33
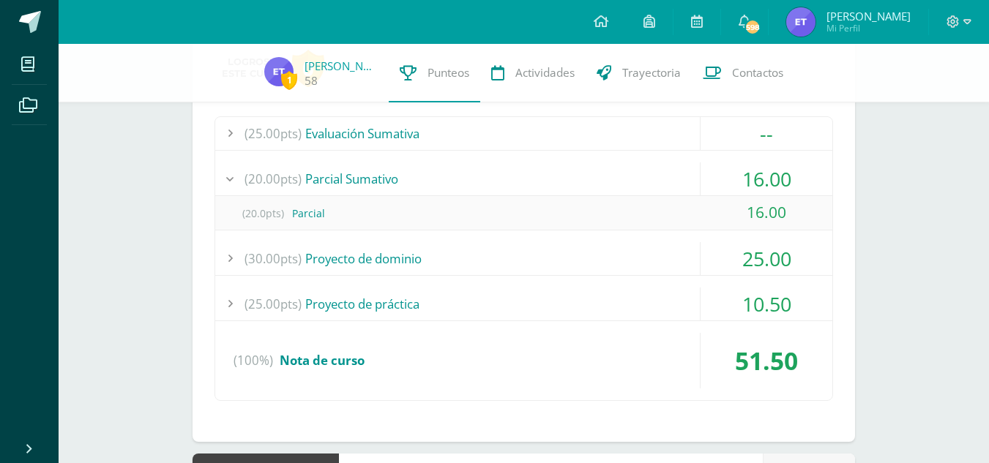
click at [528, 186] on div "(20.00pts) Parcial Sumativo" at bounding box center [523, 178] width 617 height 33
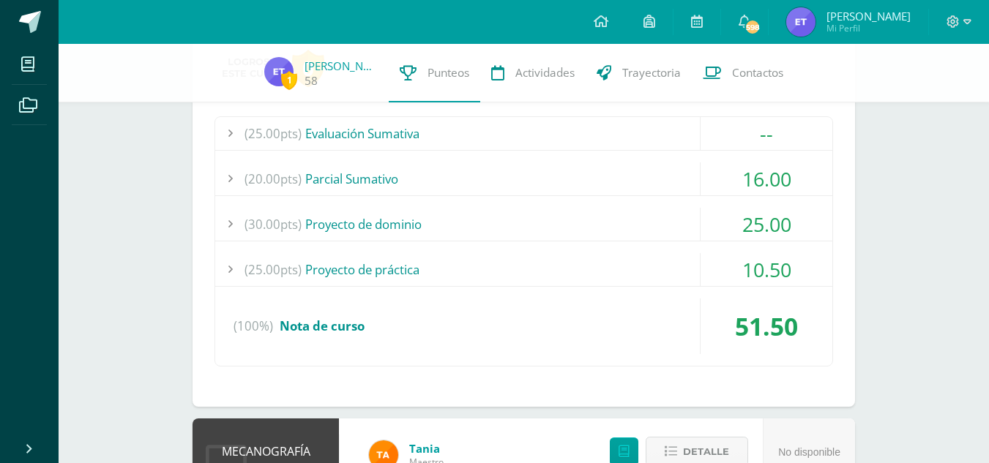
click at [544, 233] on div "(30.00pts) Proyecto de dominio" at bounding box center [523, 224] width 617 height 33
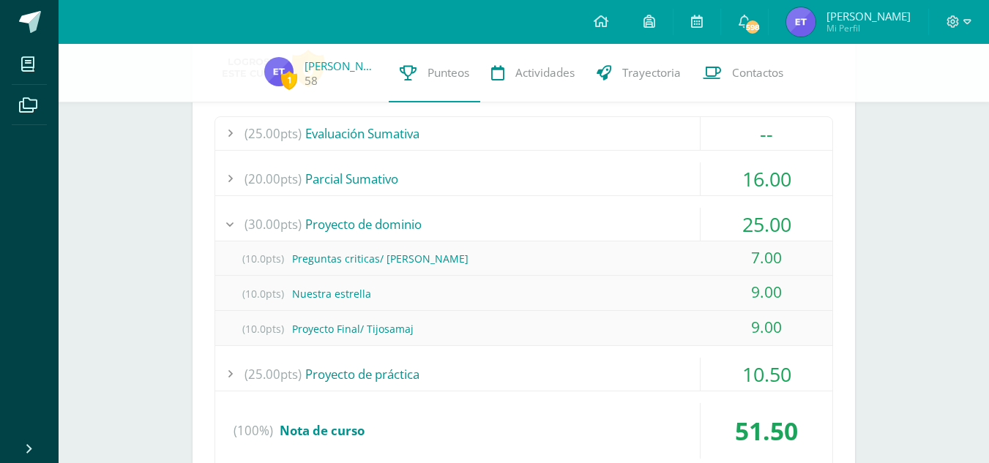
click at [519, 216] on div "(30.00pts) Proyecto de dominio" at bounding box center [523, 224] width 617 height 33
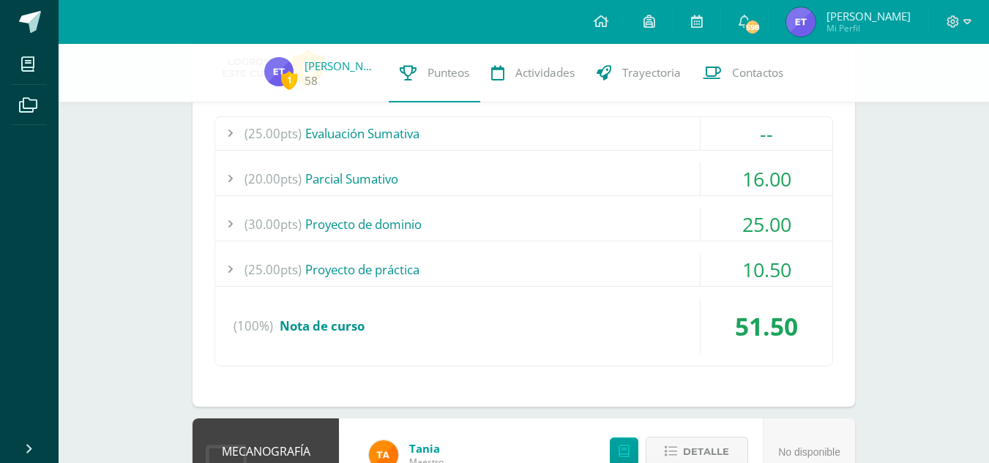
click at [533, 263] on div "(25.00pts) Proyecto de práctica" at bounding box center [523, 269] width 617 height 33
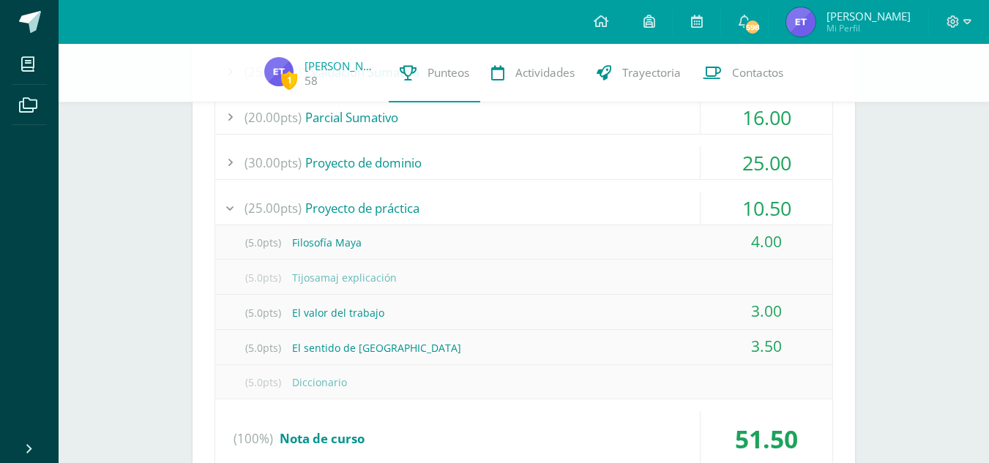
scroll to position [867, 0]
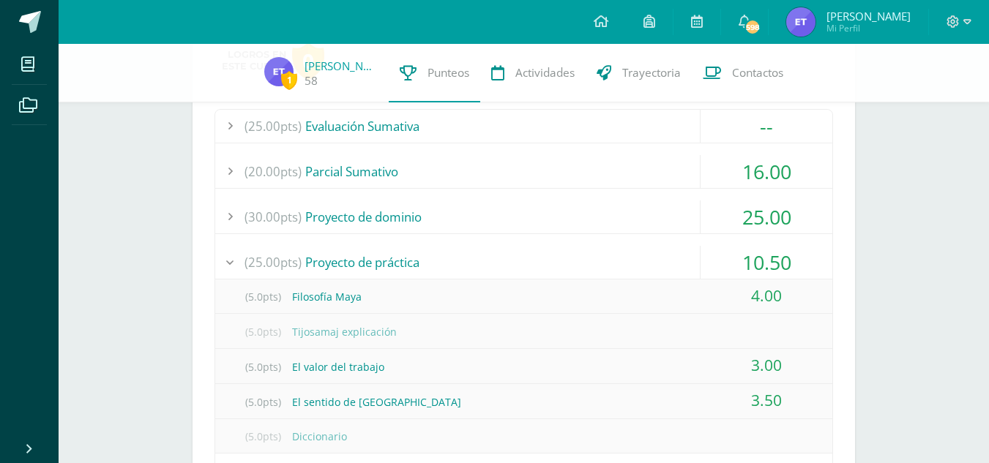
click at [526, 261] on div "(25.00pts) Proyecto de práctica" at bounding box center [523, 262] width 617 height 33
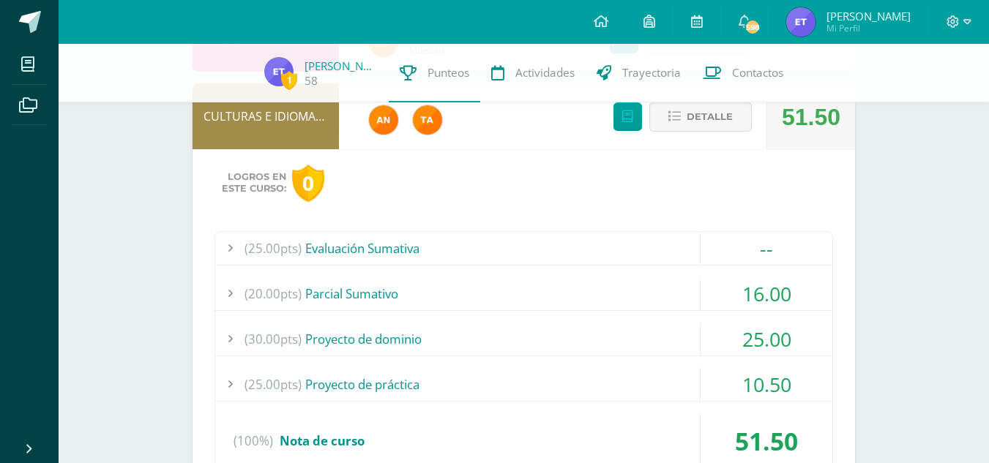
scroll to position [689, 0]
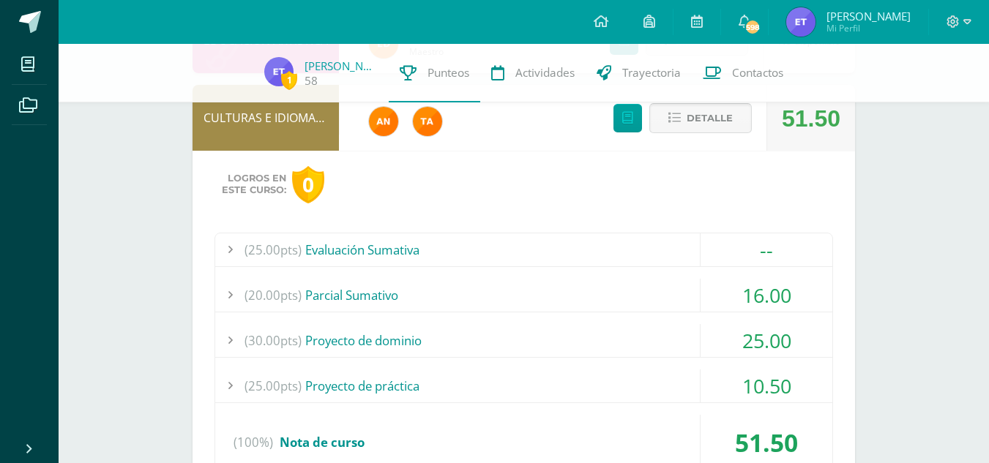
click at [697, 119] on span "Detalle" at bounding box center [710, 118] width 46 height 27
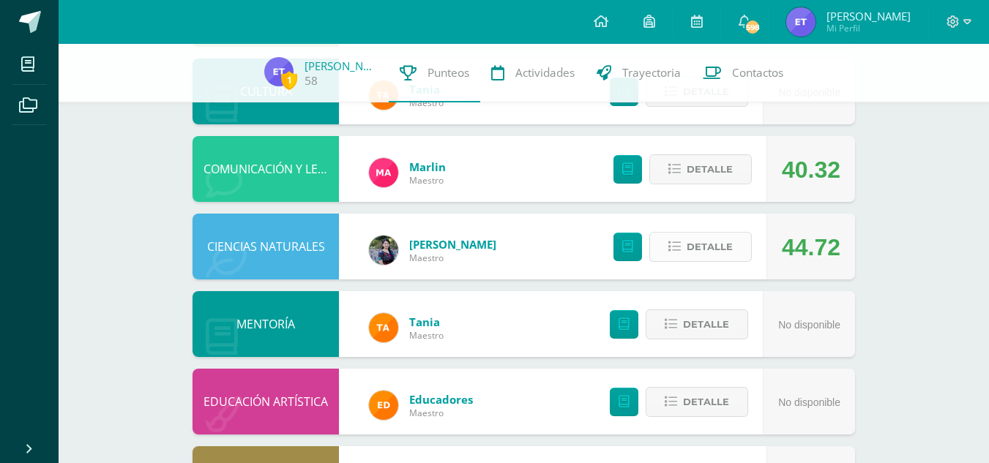
scroll to position [326, 0]
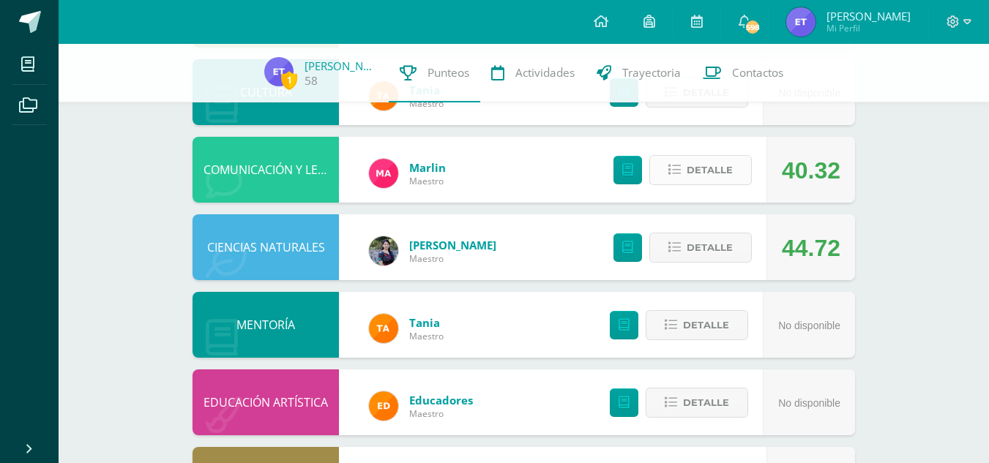
click at [698, 184] on span "Detalle" at bounding box center [710, 170] width 46 height 27
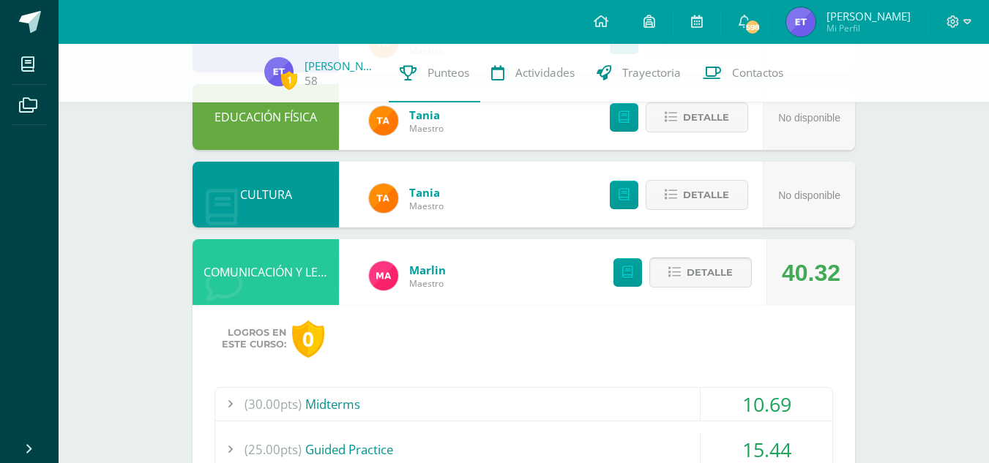
scroll to position [223, 0]
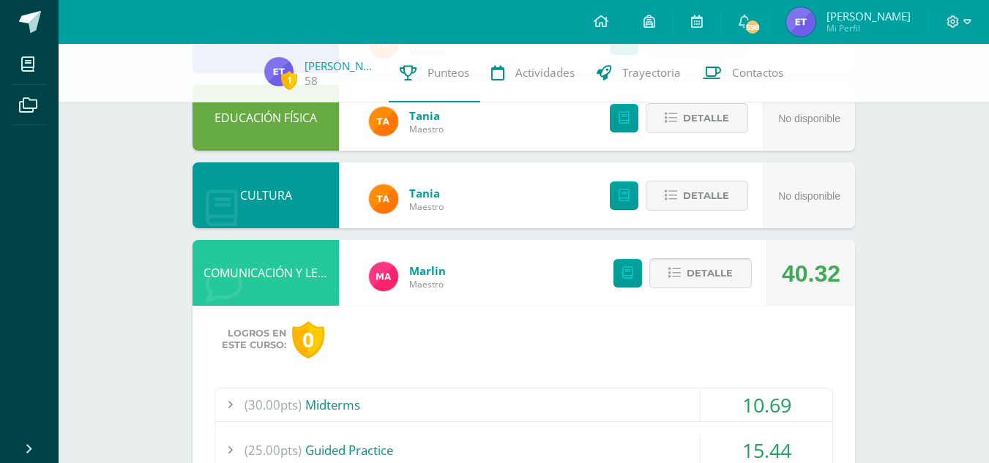
click at [687, 273] on button "Detalle" at bounding box center [700, 273] width 102 height 30
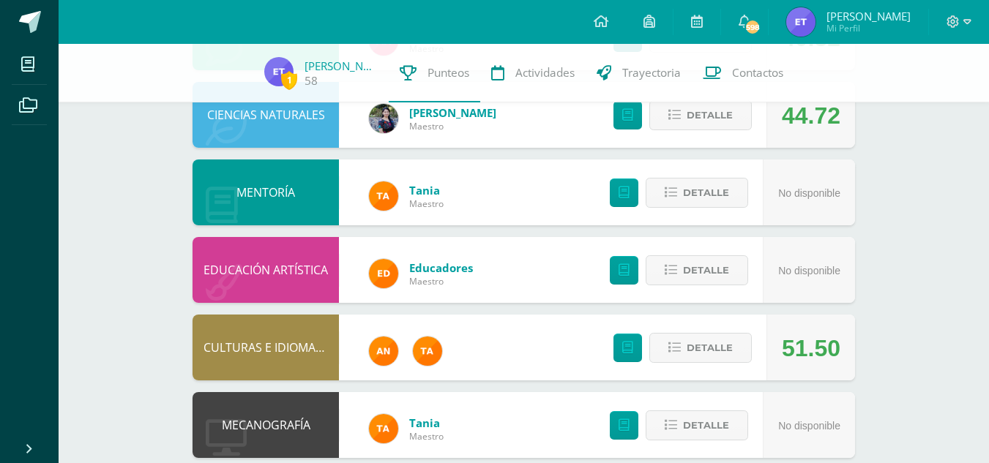
scroll to position [434, 0]
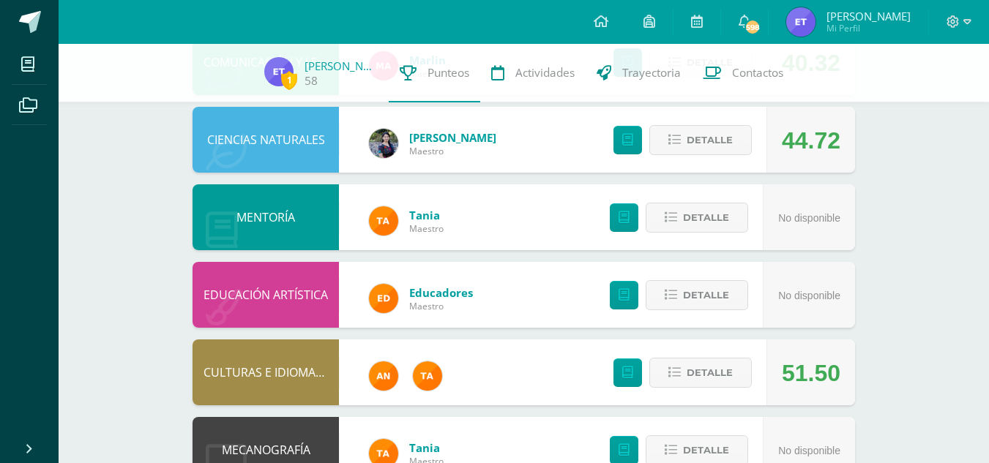
click at [716, 121] on div "Detalle" at bounding box center [678, 140] width 175 height 66
click at [725, 135] on span "Detalle" at bounding box center [710, 140] width 46 height 27
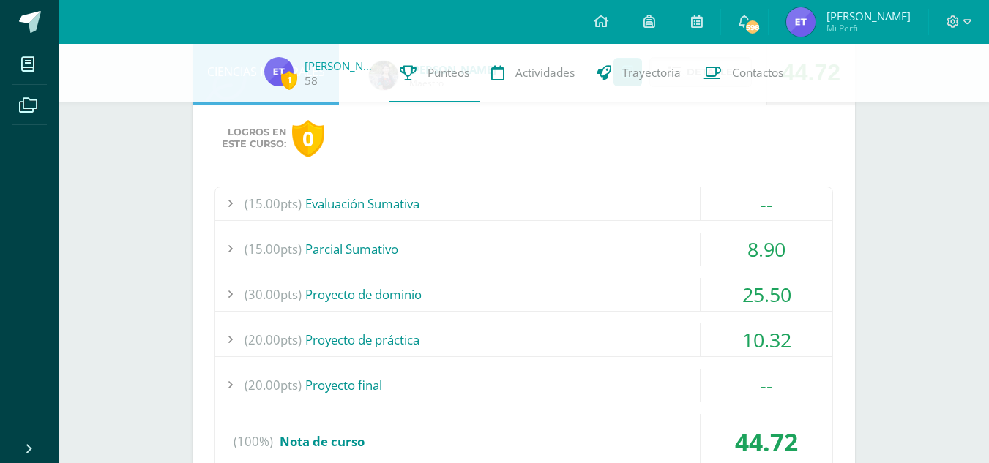
scroll to position [534, 0]
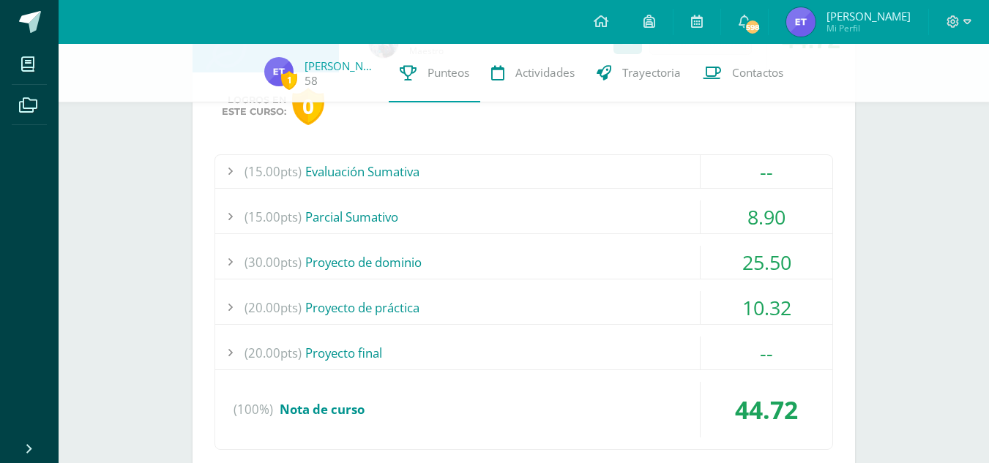
click at [580, 213] on div "(15.00pts) Parcial Sumativo" at bounding box center [523, 217] width 617 height 33
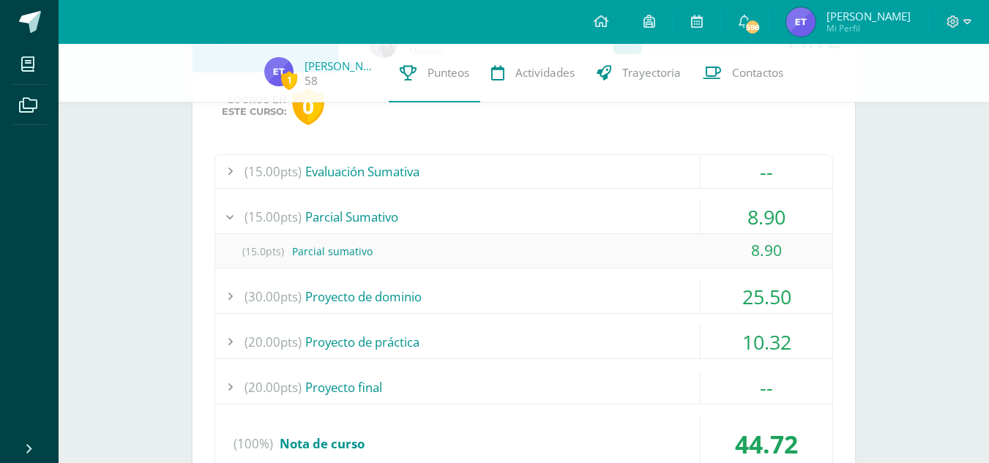
click at [605, 215] on div "(15.00pts) Parcial Sumativo" at bounding box center [523, 217] width 617 height 33
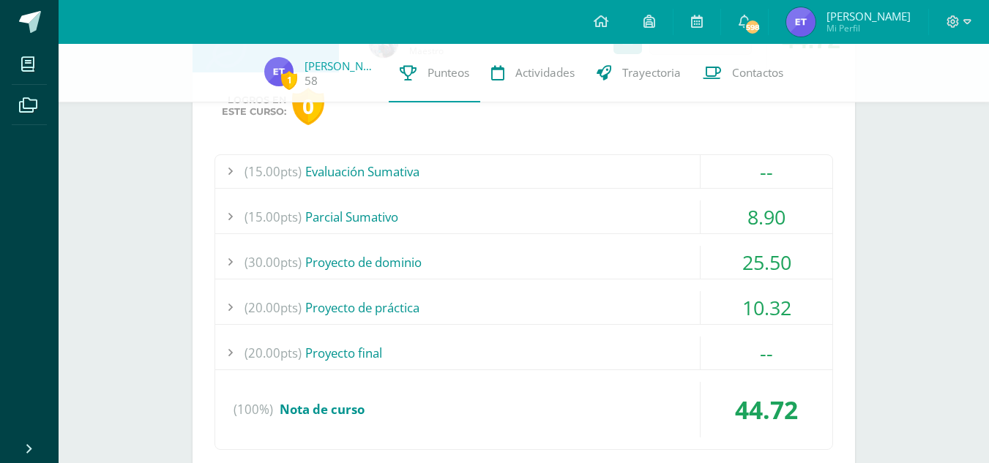
click at [605, 215] on div "(15.00pts) Parcial Sumativo" at bounding box center [523, 217] width 617 height 33
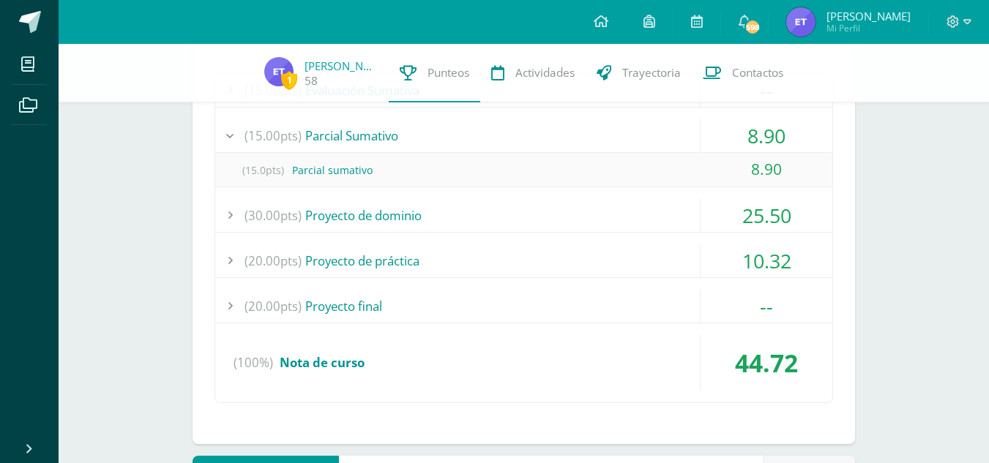
scroll to position [550, 0]
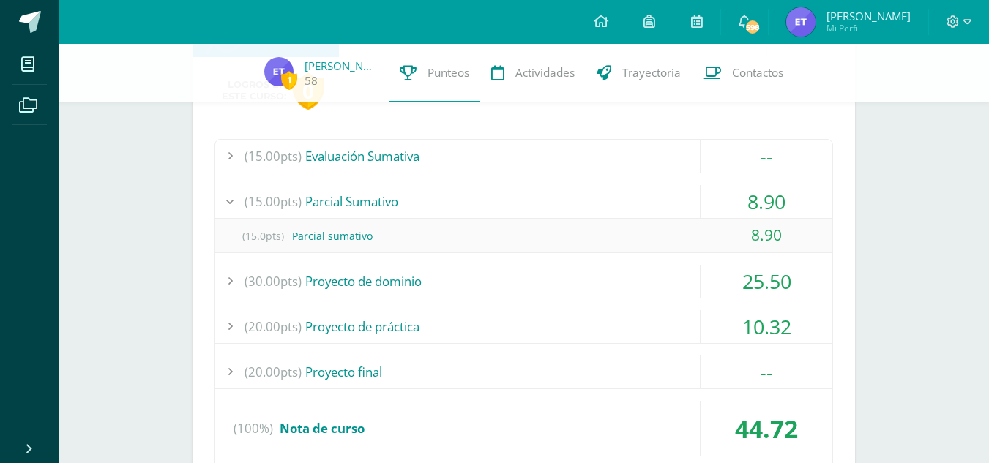
click at [651, 208] on div "(15.00pts) Parcial Sumativo" at bounding box center [523, 201] width 617 height 33
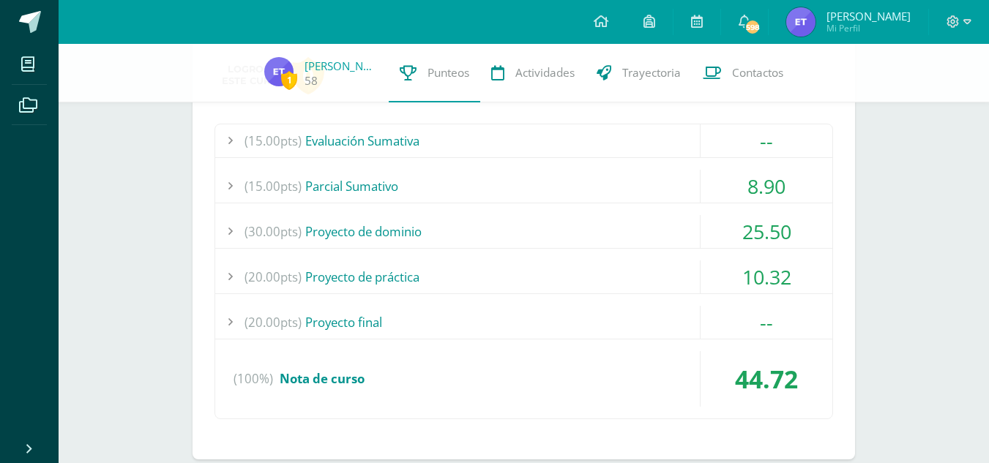
scroll to position [566, 0]
click at [554, 244] on div "(30.00pts) Proyecto de dominio" at bounding box center [523, 230] width 617 height 33
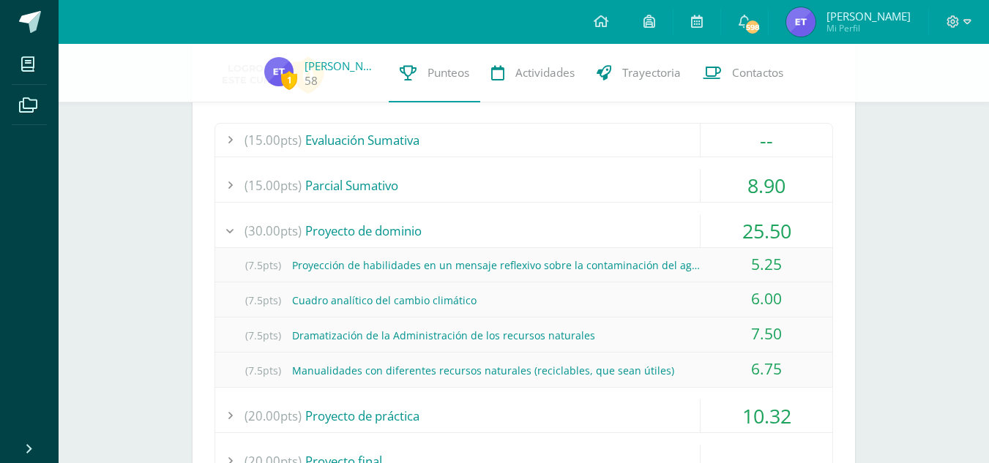
click at [518, 231] on div "(30.00pts) Proyecto de dominio" at bounding box center [523, 230] width 617 height 33
